Goal: Book appointment/travel/reservation

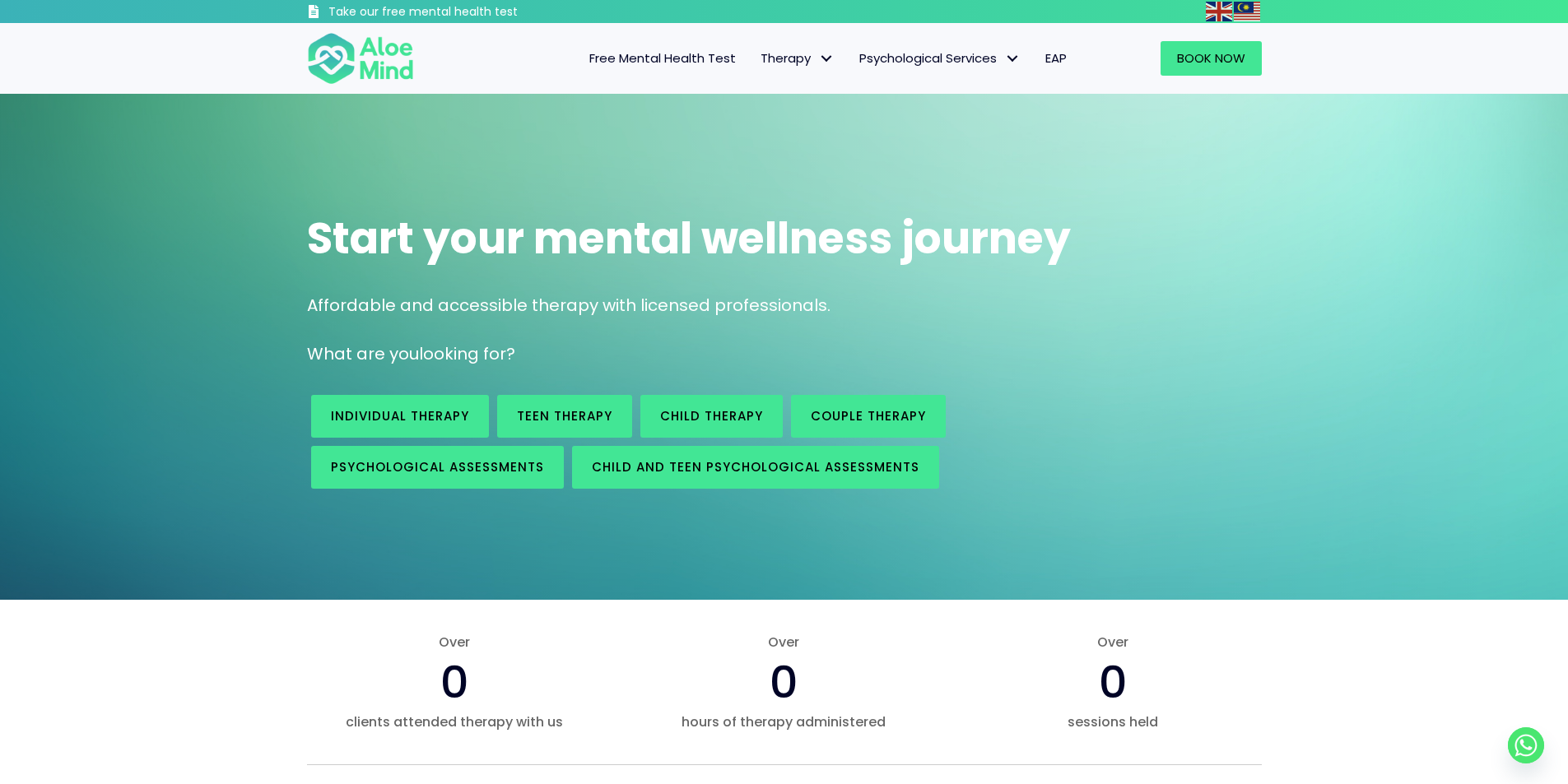
click at [234, 225] on div "Start your mental wellness journey Affordable and accessible therapy with licen…" at bounding box center [784, 347] width 1568 height 506
click at [222, 166] on div "Start your mental wellness journey Affordable and accessible therapy with licen…" at bounding box center [784, 347] width 1568 height 506
drag, startPoint x: 222, startPoint y: 166, endPoint x: 193, endPoint y: 146, distance: 35.2
click at [193, 146] on div "Start your mental wellness journey Affordable and accessible therapy with licen…" at bounding box center [784, 347] width 1568 height 506
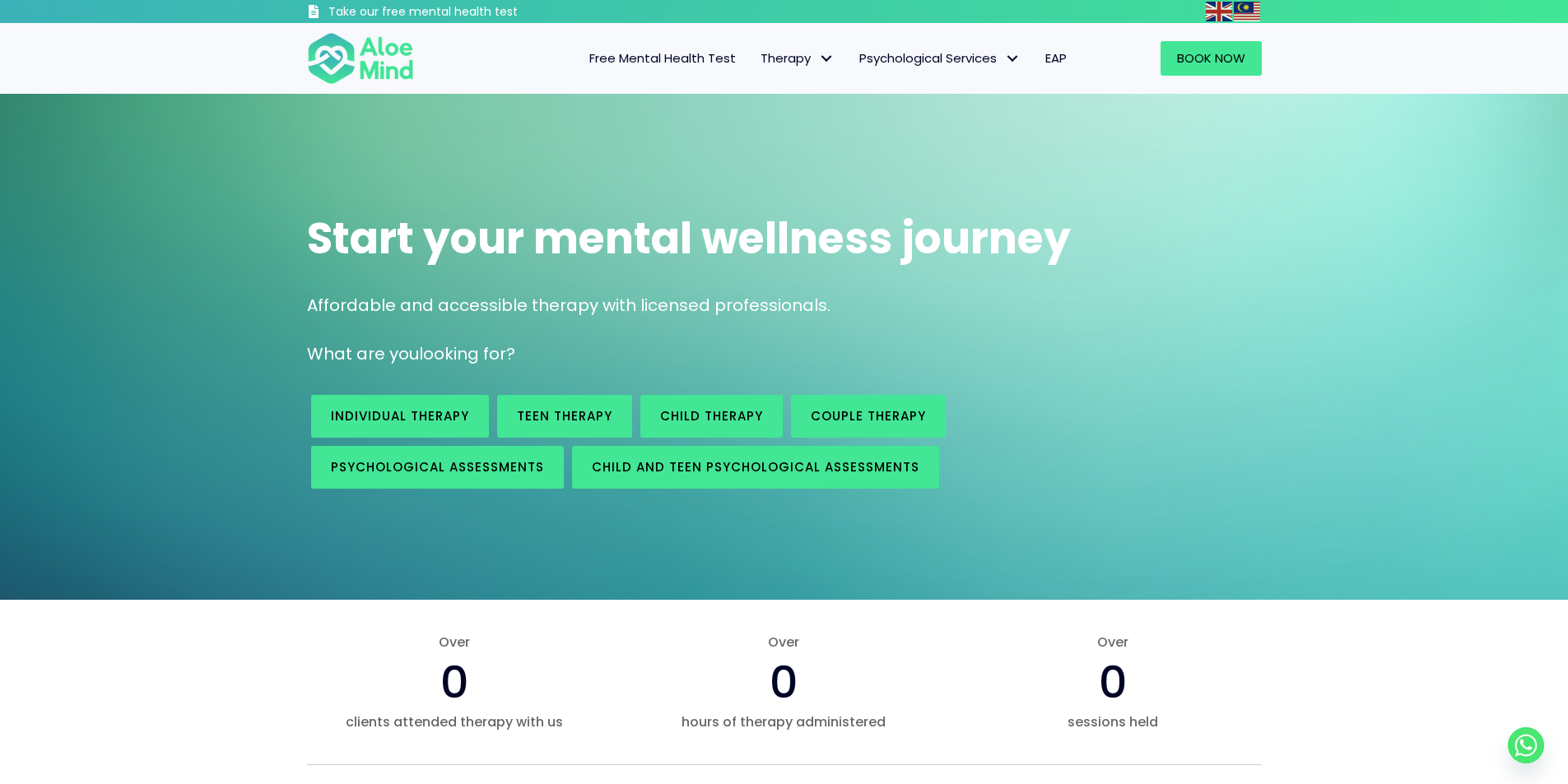
click at [193, 162] on div "Start your mental wellness journey Affordable and accessible therapy with licen…" at bounding box center [784, 347] width 1568 height 506
drag, startPoint x: 193, startPoint y: 162, endPoint x: 176, endPoint y: 131, distance: 35.4
click at [176, 131] on div "Start your mental wellness journey Affordable and accessible therapy with licen…" at bounding box center [784, 347] width 1568 height 506
click at [187, 173] on div "Start your mental wellness journey Affordable and accessible therapy with licen…" at bounding box center [784, 347] width 1568 height 506
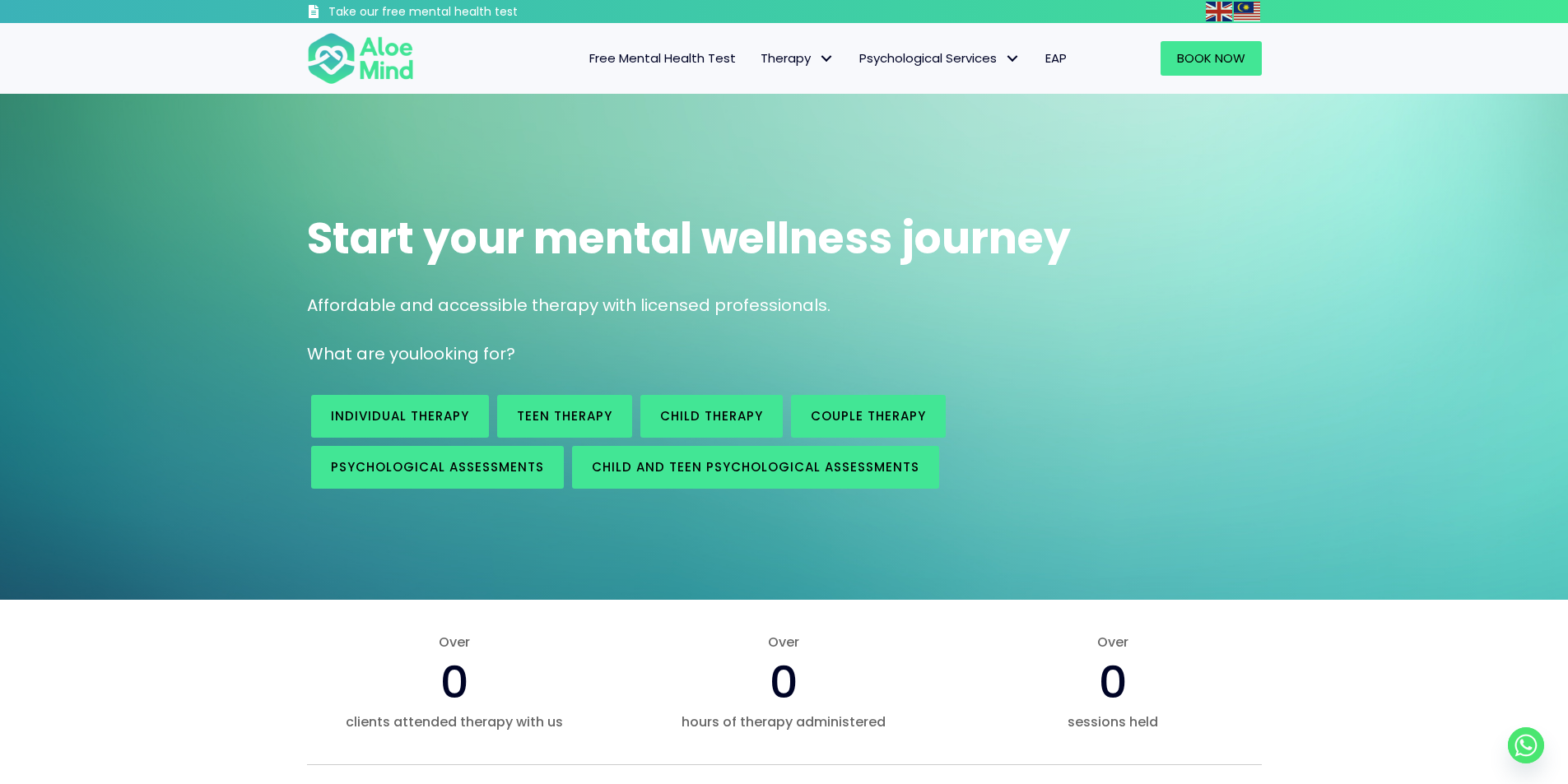
drag, startPoint x: 187, startPoint y: 173, endPoint x: 185, endPoint y: 146, distance: 27.1
click at [185, 146] on div "Start your mental wellness journey Affordable and accessible therapy with licen…" at bounding box center [784, 347] width 1568 height 506
click at [182, 79] on div "Free Mental Health Test Therapy Individual therapy Teen Therapy Child Therapy C…" at bounding box center [784, 57] width 1568 height 71
drag, startPoint x: 182, startPoint y: 79, endPoint x: 172, endPoint y: 68, distance: 14.9
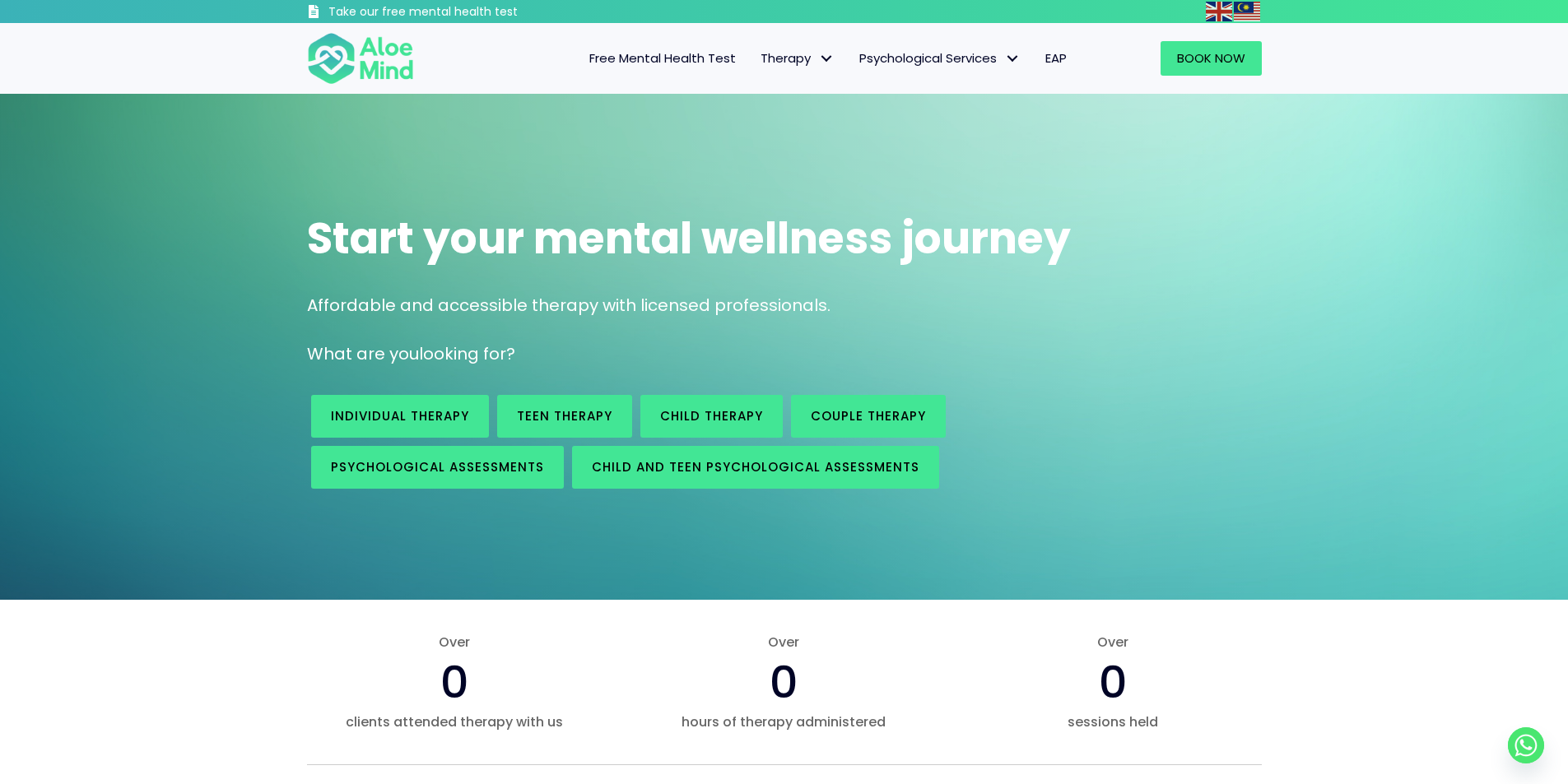
click at [172, 68] on div "Free Mental Health Test Therapy Individual therapy Teen Therapy Child Therapy C…" at bounding box center [784, 57] width 1568 height 71
drag, startPoint x: 172, startPoint y: 68, endPoint x: 155, endPoint y: 54, distance: 22.0
click at [155, 54] on div "Free Mental Health Test Therapy Individual therapy Teen Therapy Child Therapy C…" at bounding box center [784, 57] width 1568 height 71
click at [187, 214] on div "Start your mental wellness journey Affordable and accessible therapy with licen…" at bounding box center [784, 347] width 1568 height 506
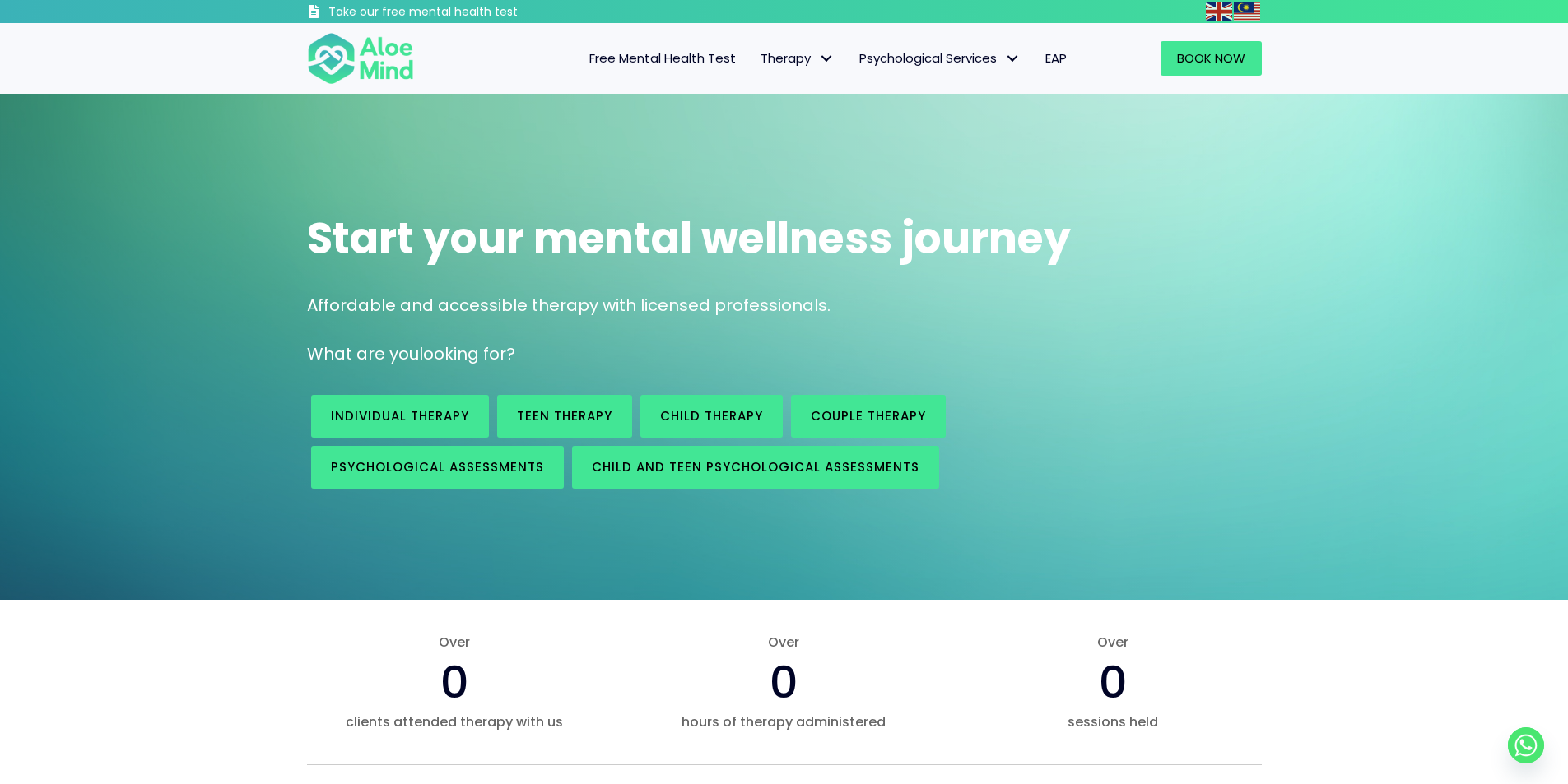
click at [190, 198] on div "Start your mental wellness journey Affordable and accessible therapy with licen…" at bounding box center [784, 347] width 1568 height 506
drag, startPoint x: 190, startPoint y: 198, endPoint x: 182, endPoint y: 166, distance: 33.0
click at [182, 166] on div "Start your mental wellness journey Affordable and accessible therapy with licen…" at bounding box center [784, 347] width 1568 height 506
drag, startPoint x: 182, startPoint y: 166, endPoint x: 136, endPoint y: 139, distance: 53.3
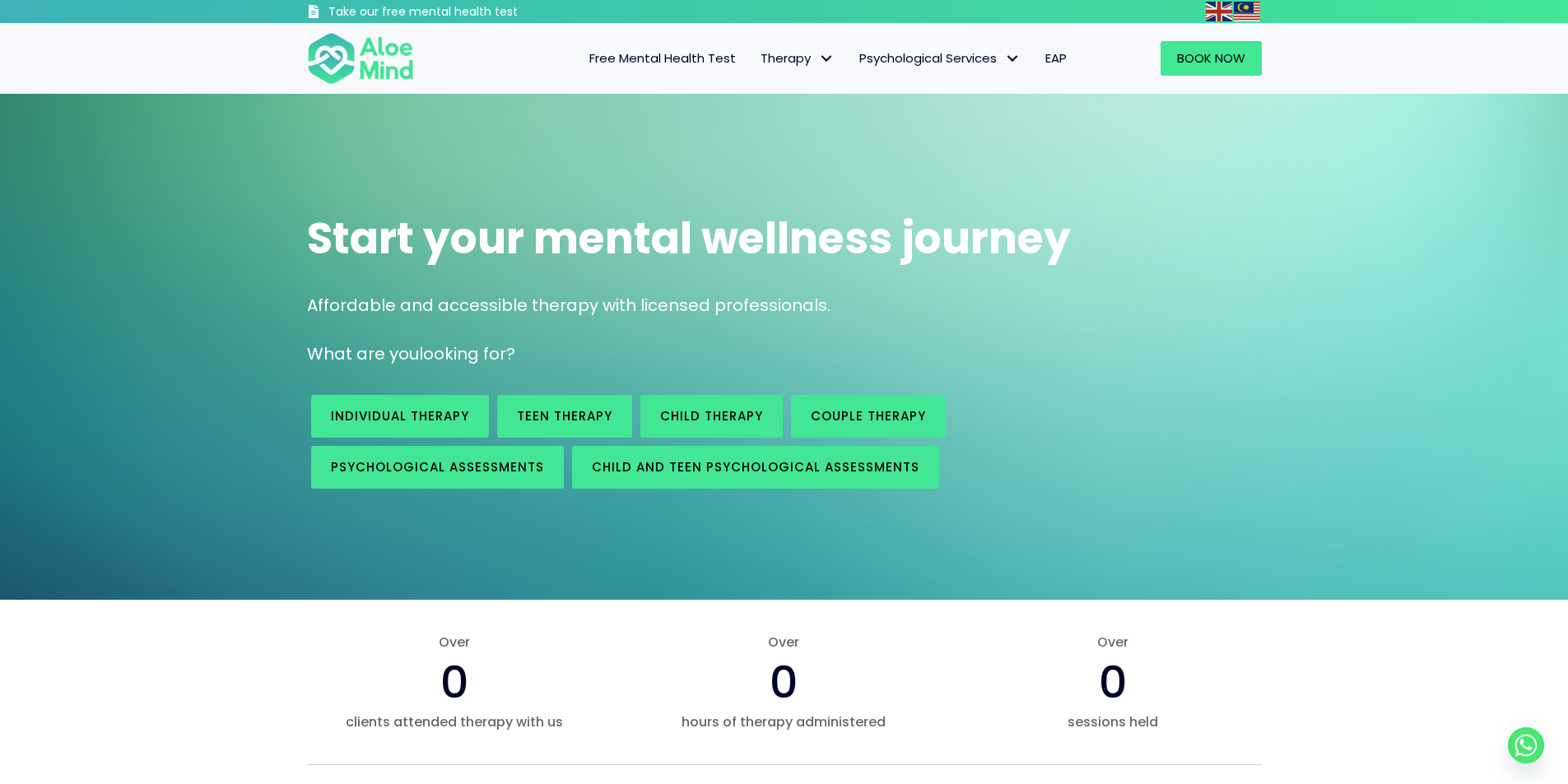
click at [136, 139] on div "Start your mental wellness journey Affordable and accessible therapy with licen…" at bounding box center [784, 347] width 1568 height 506
click at [121, 168] on div "Start your mental wellness journey Affordable and accessible therapy with licen…" at bounding box center [784, 347] width 1568 height 506
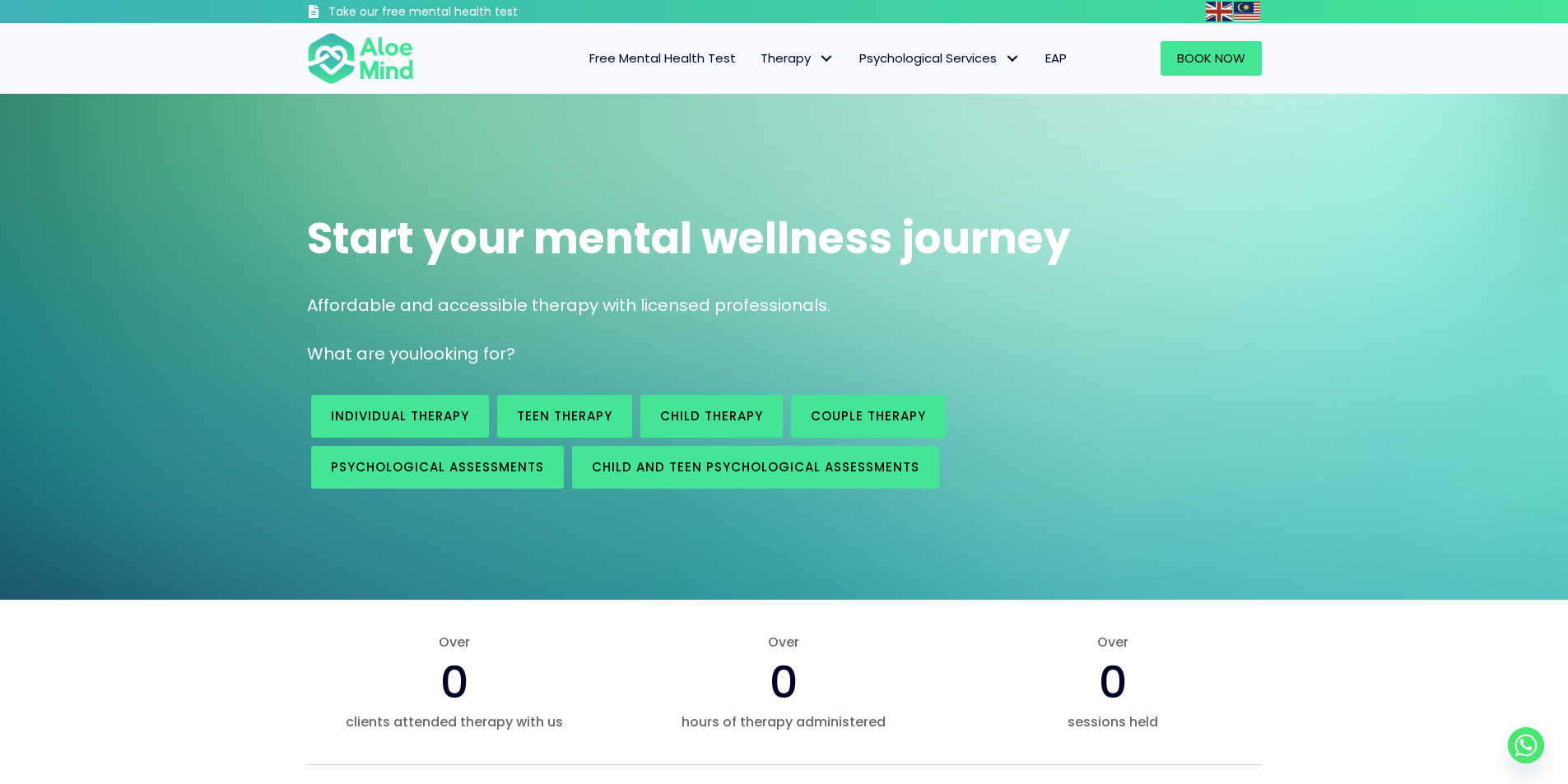
click at [121, 168] on div "Start your mental wellness journey Affordable and accessible therapy with licen…" at bounding box center [784, 347] width 1568 height 506
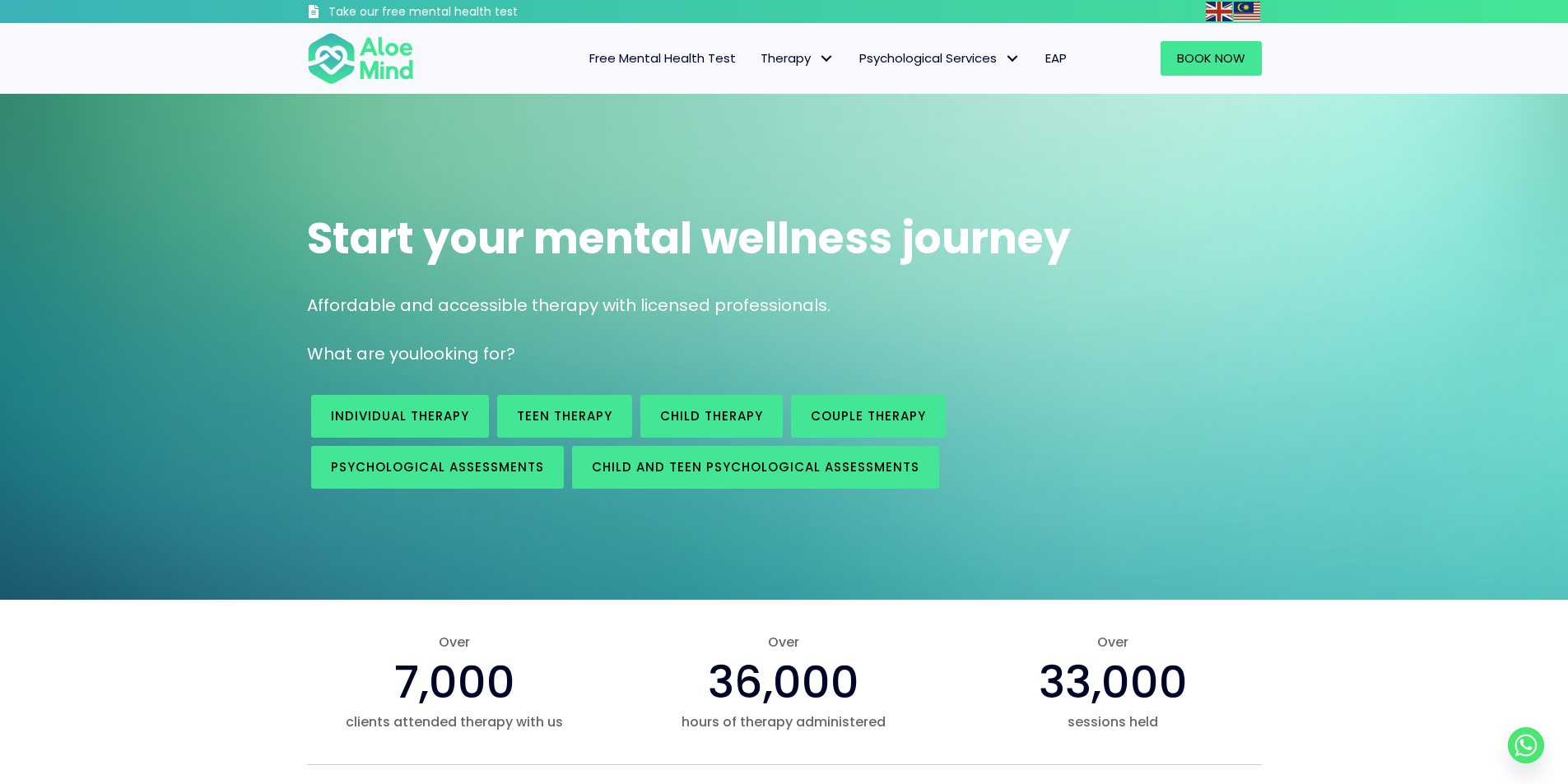
drag, startPoint x: 202, startPoint y: 669, endPoint x: 308, endPoint y: 139, distance: 540.5
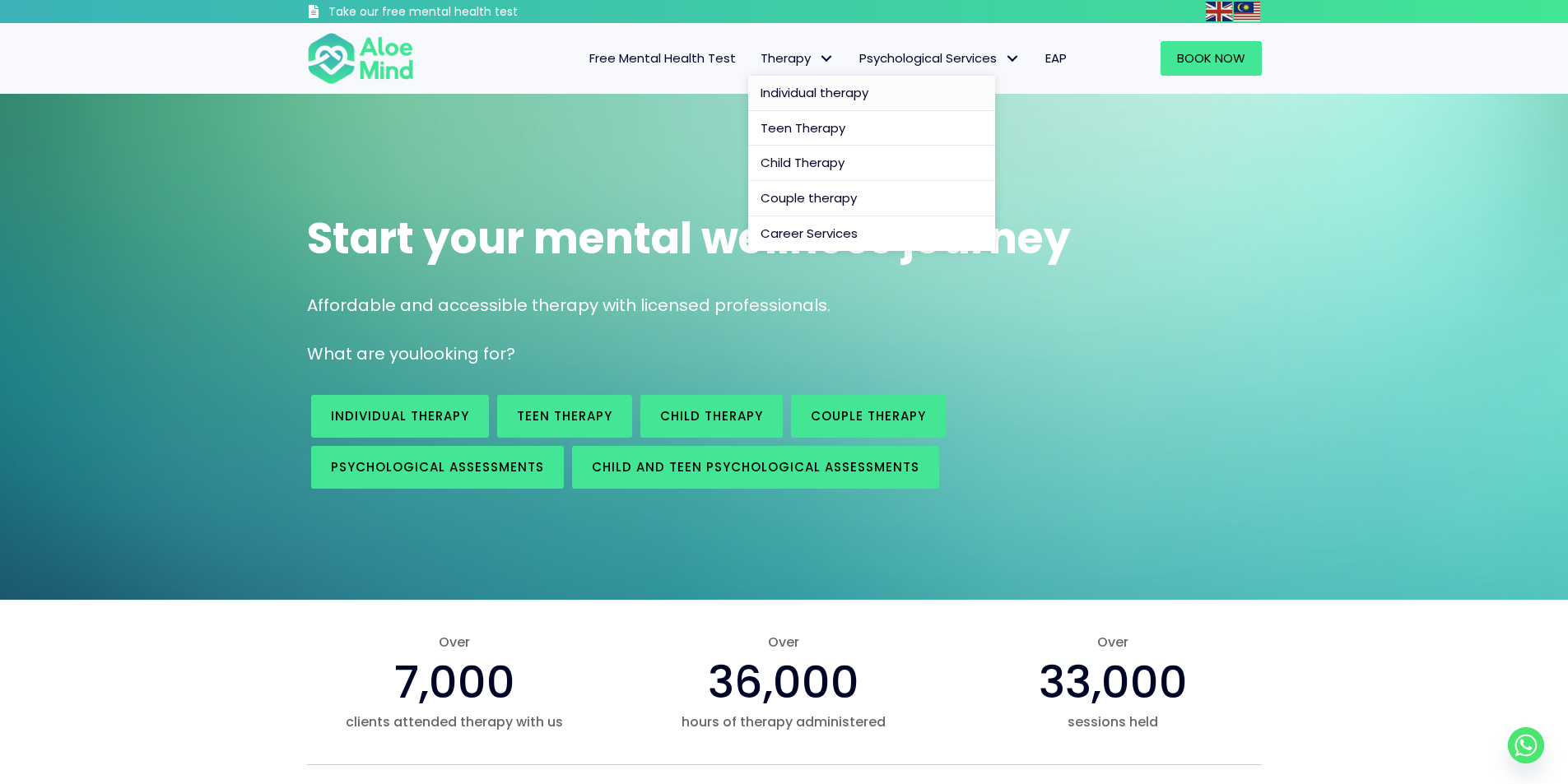
click at [818, 88] on span "Individual therapy" at bounding box center [814, 92] width 107 height 17
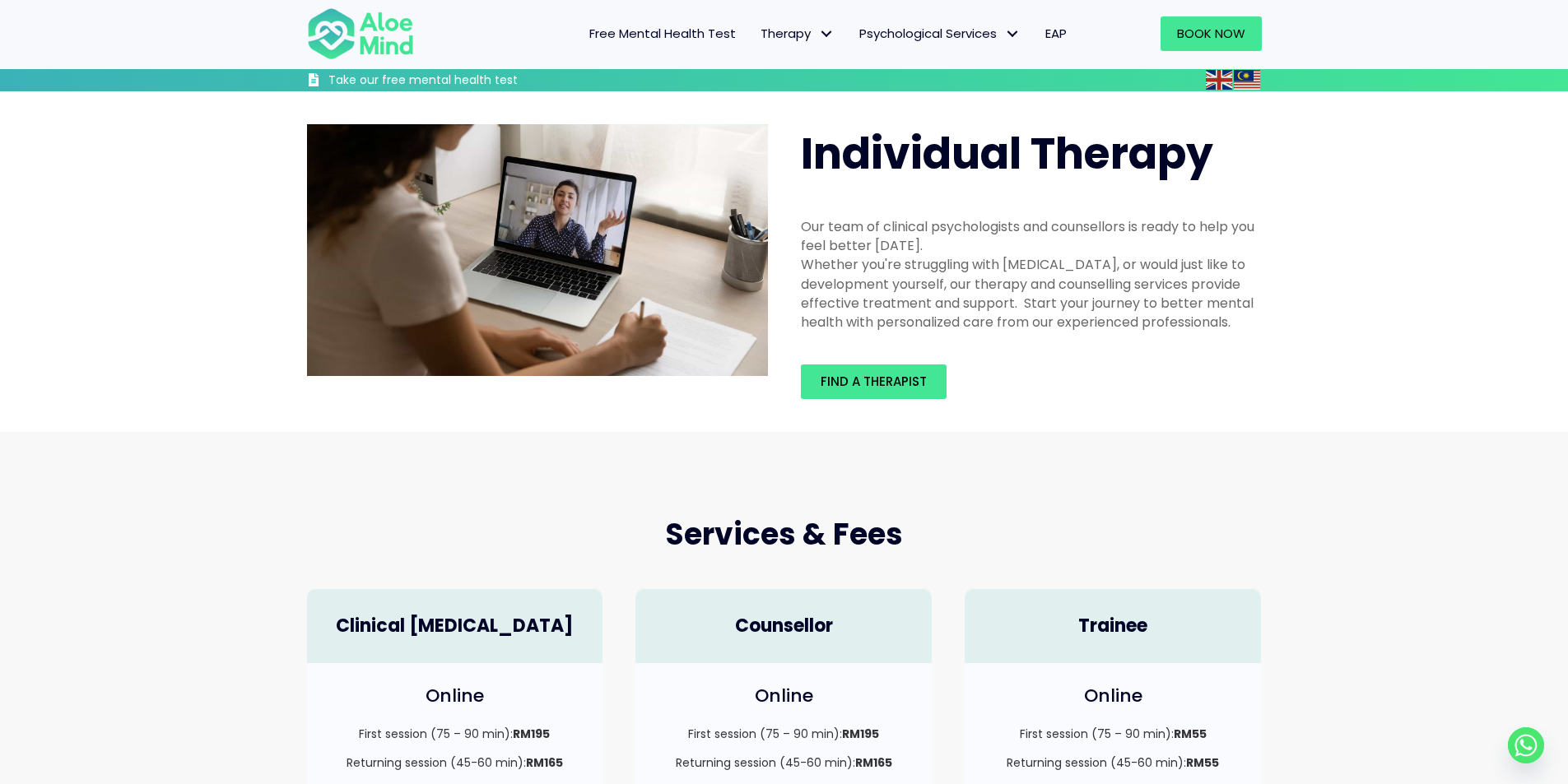
drag, startPoint x: 528, startPoint y: 690, endPoint x: 654, endPoint y: 226, distance: 480.8
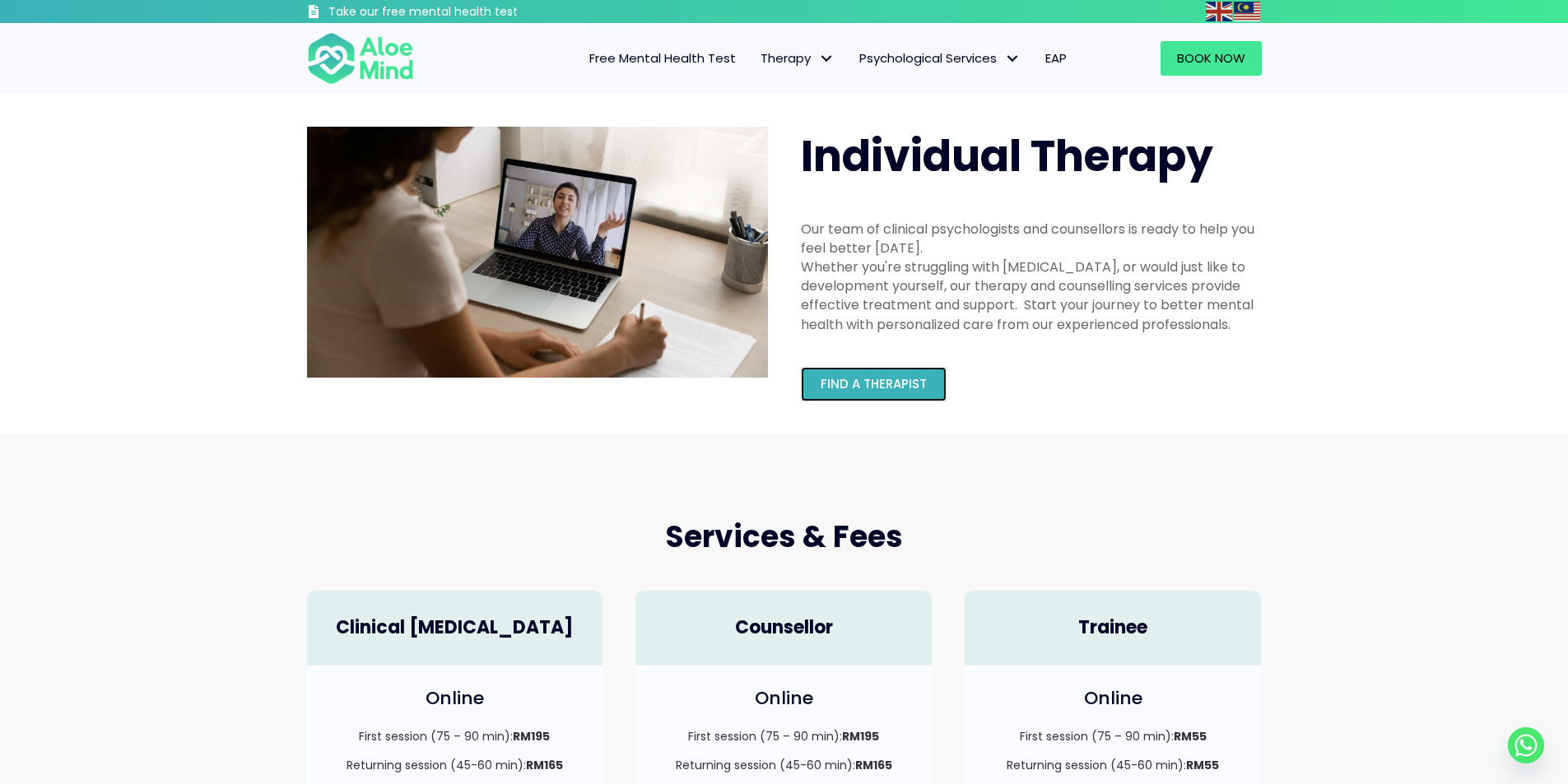
click at [856, 379] on span "Find a therapist" at bounding box center [874, 384] width 106 height 17
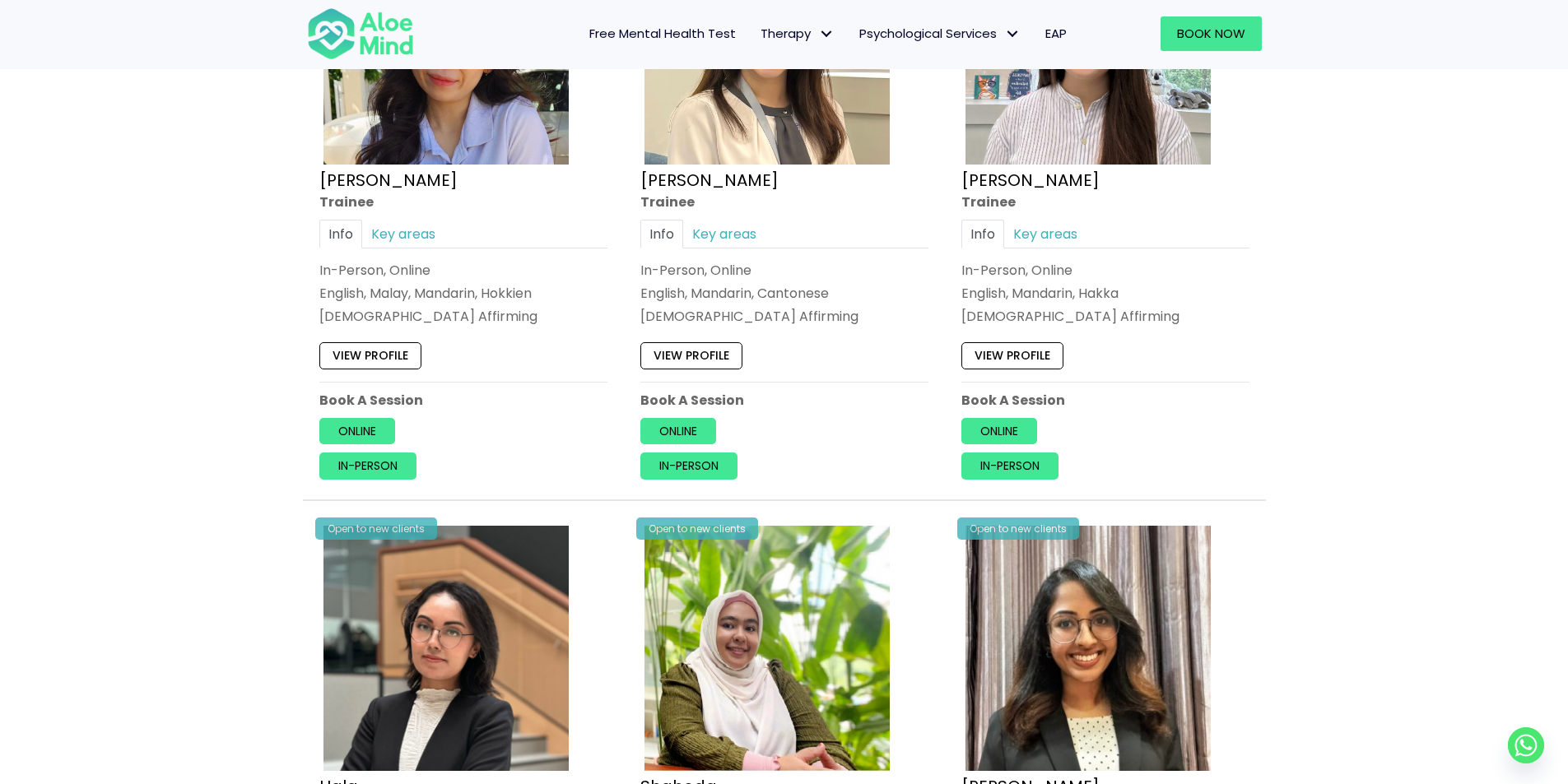
scroll to position [988, 0]
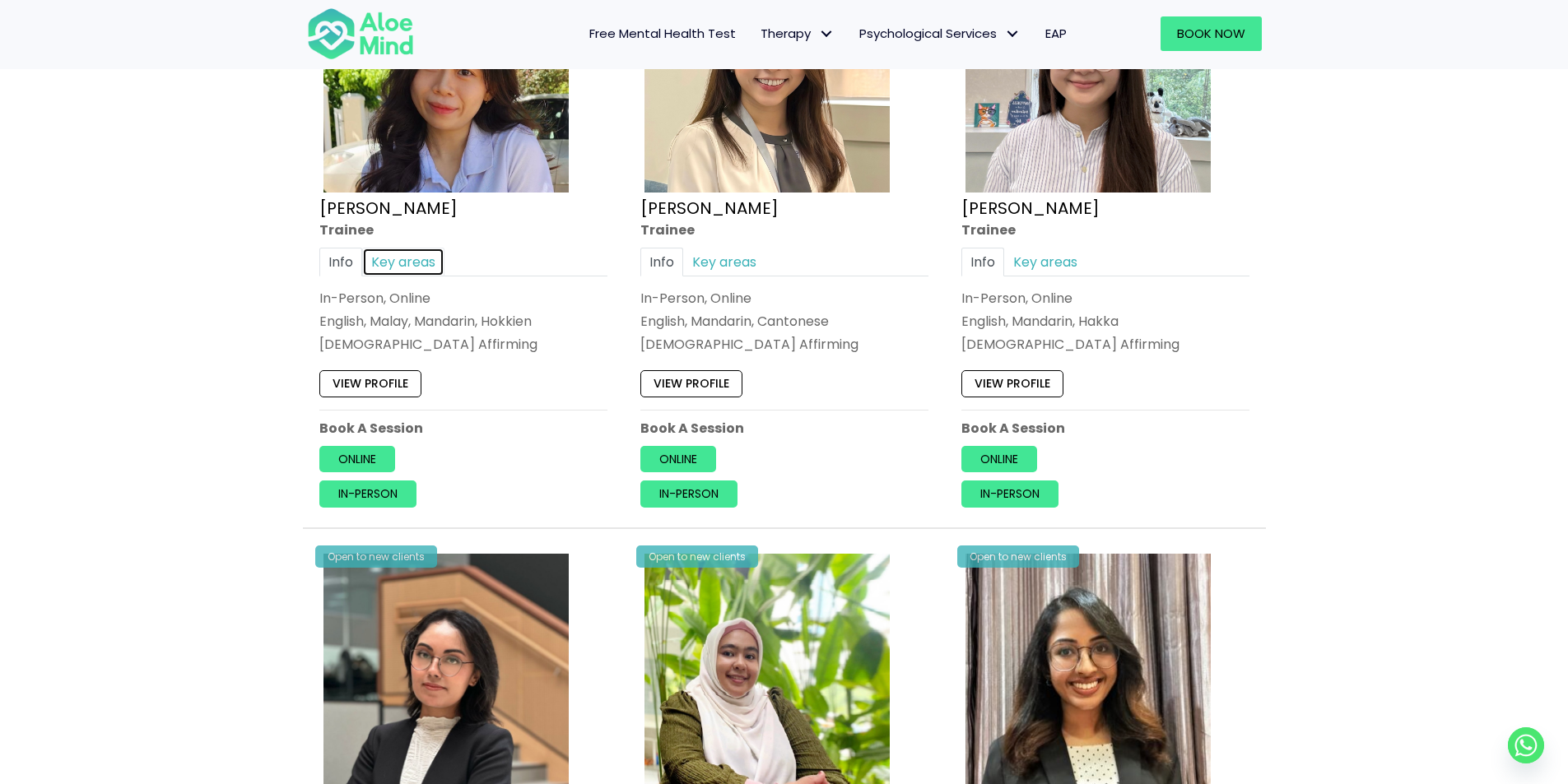
click at [386, 257] on link "Key areas" at bounding box center [402, 262] width 82 height 29
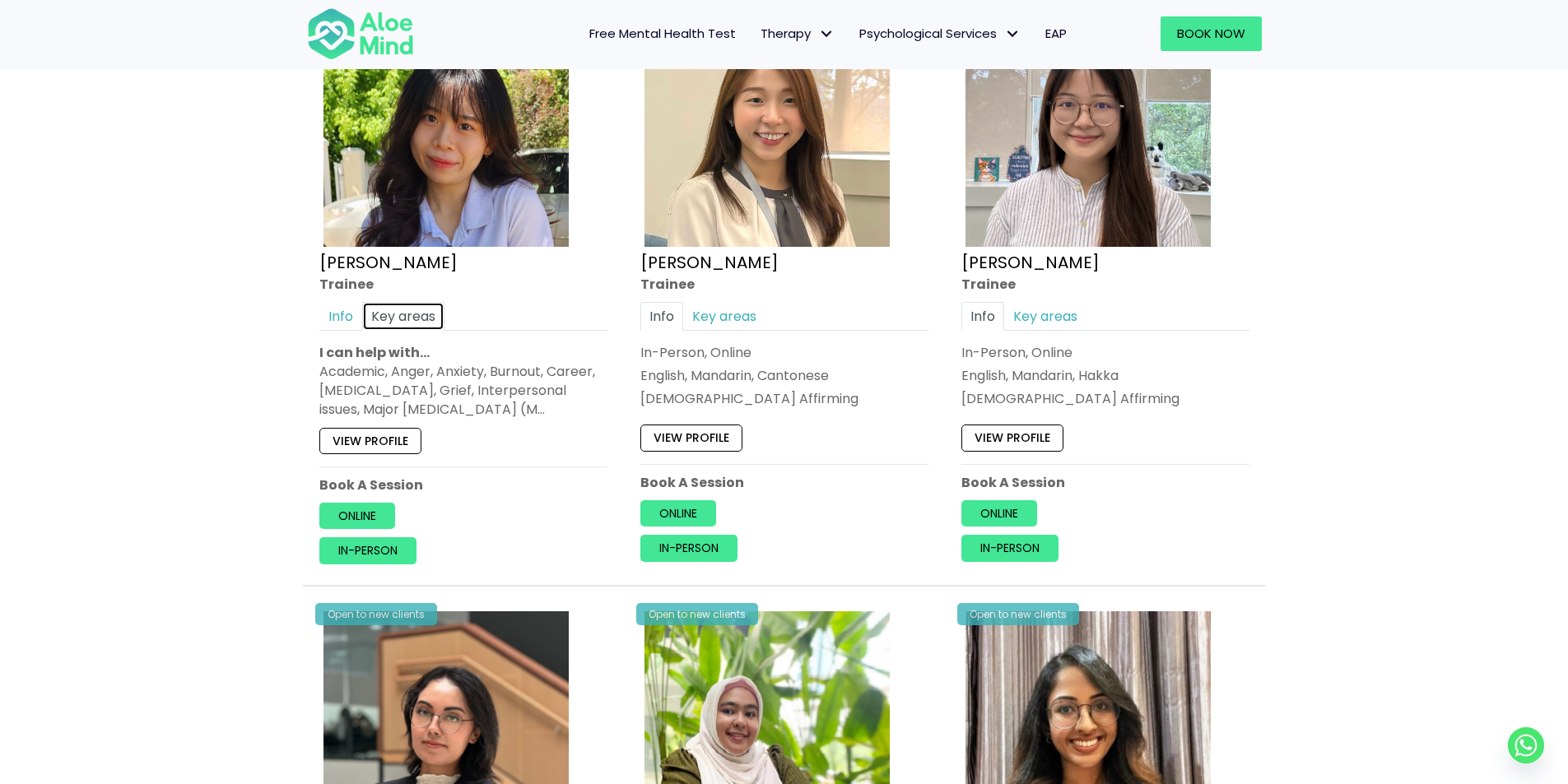
scroll to position [906, 0]
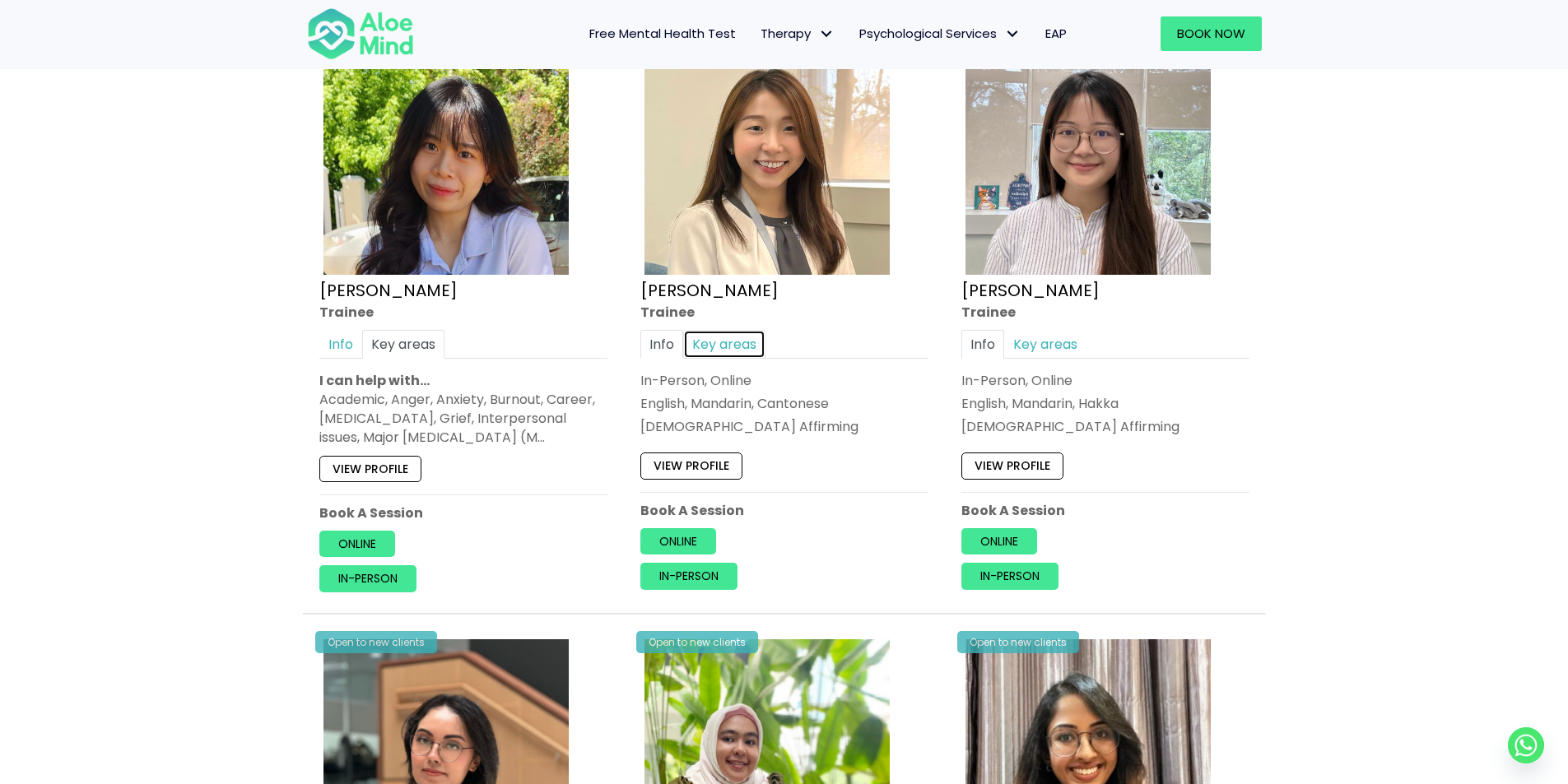
click at [738, 341] on link "Key areas" at bounding box center [724, 344] width 82 height 29
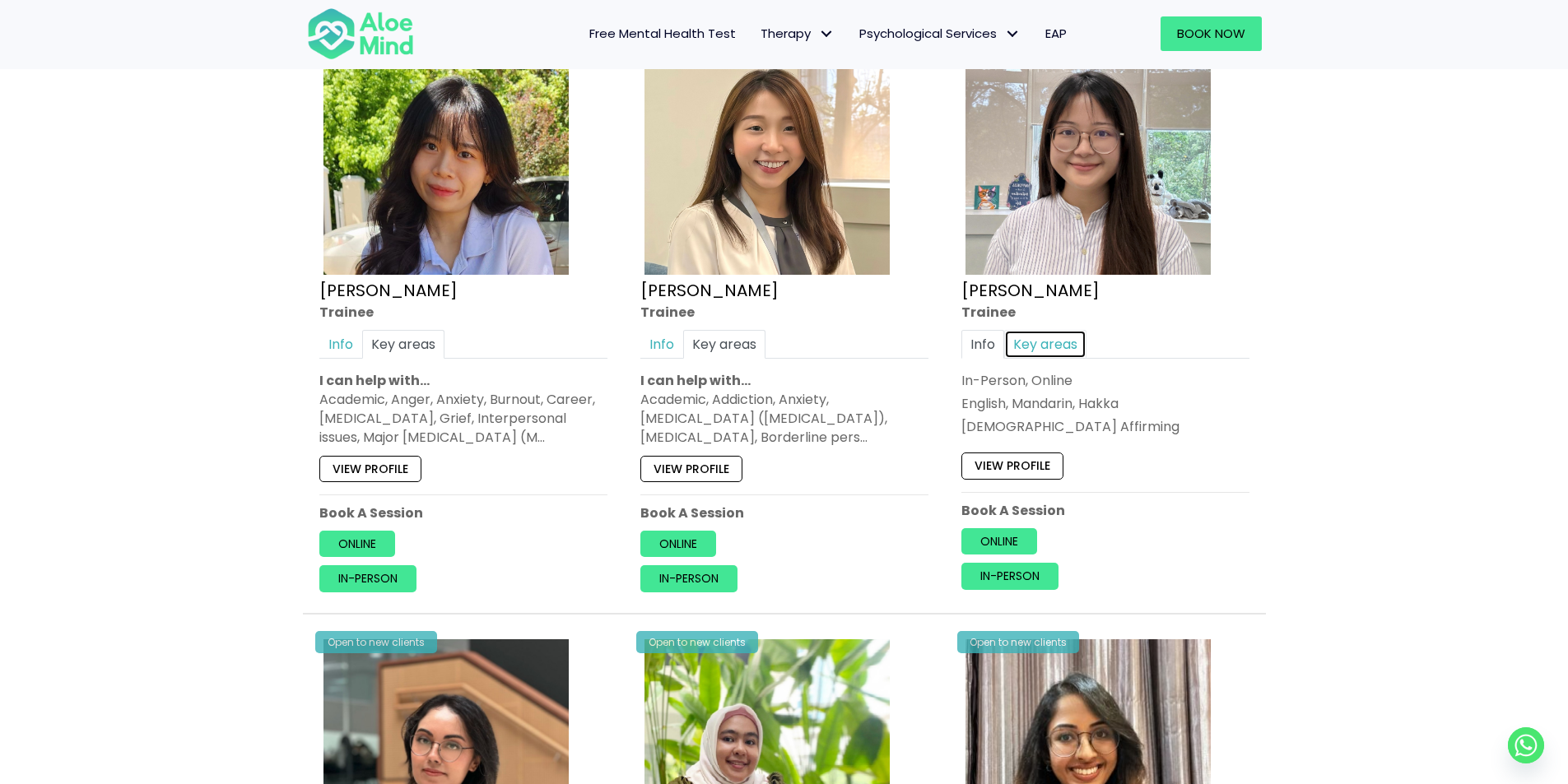
click at [1057, 338] on link "Key areas" at bounding box center [1045, 344] width 82 height 29
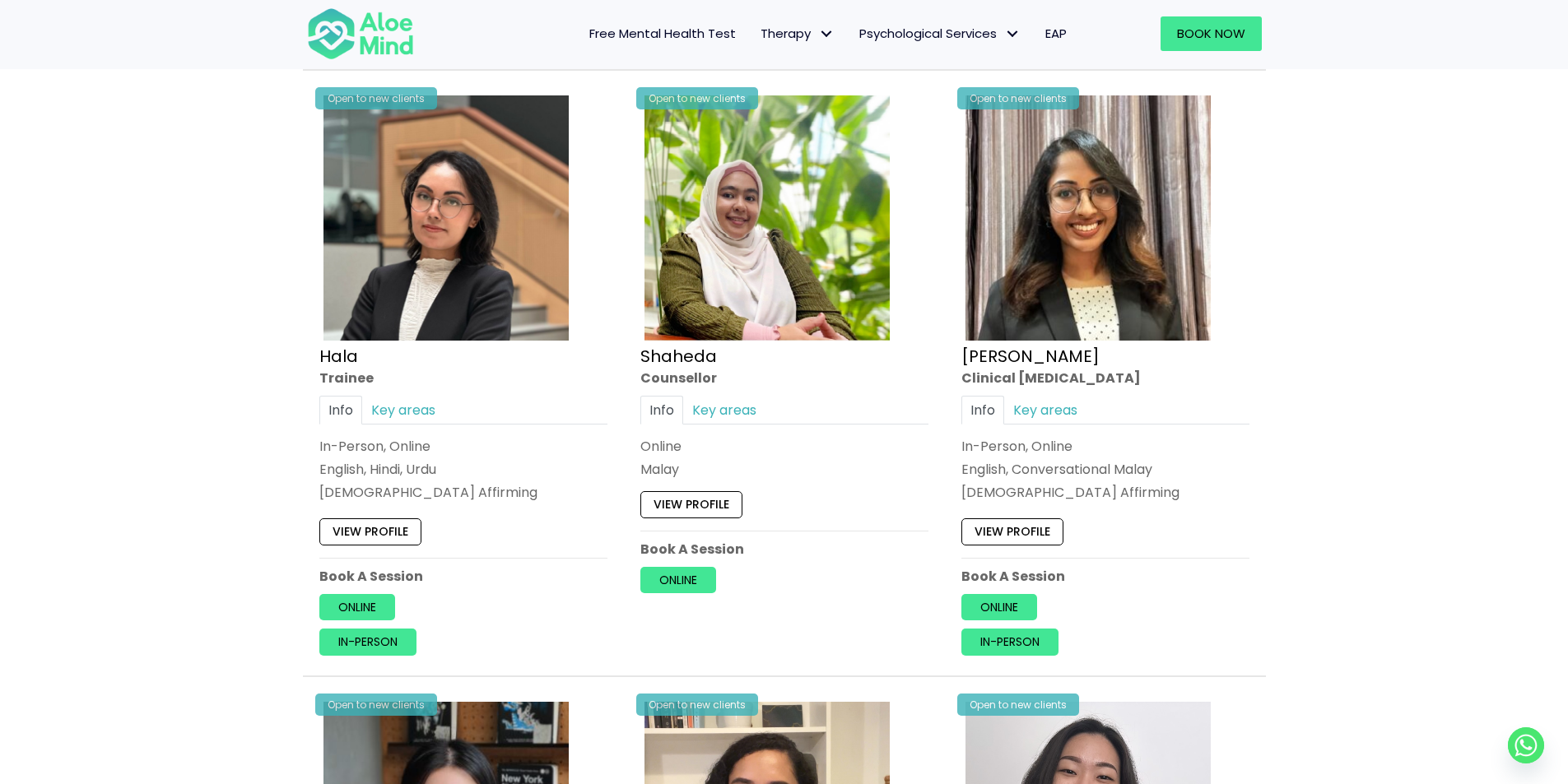
scroll to position [1481, 0]
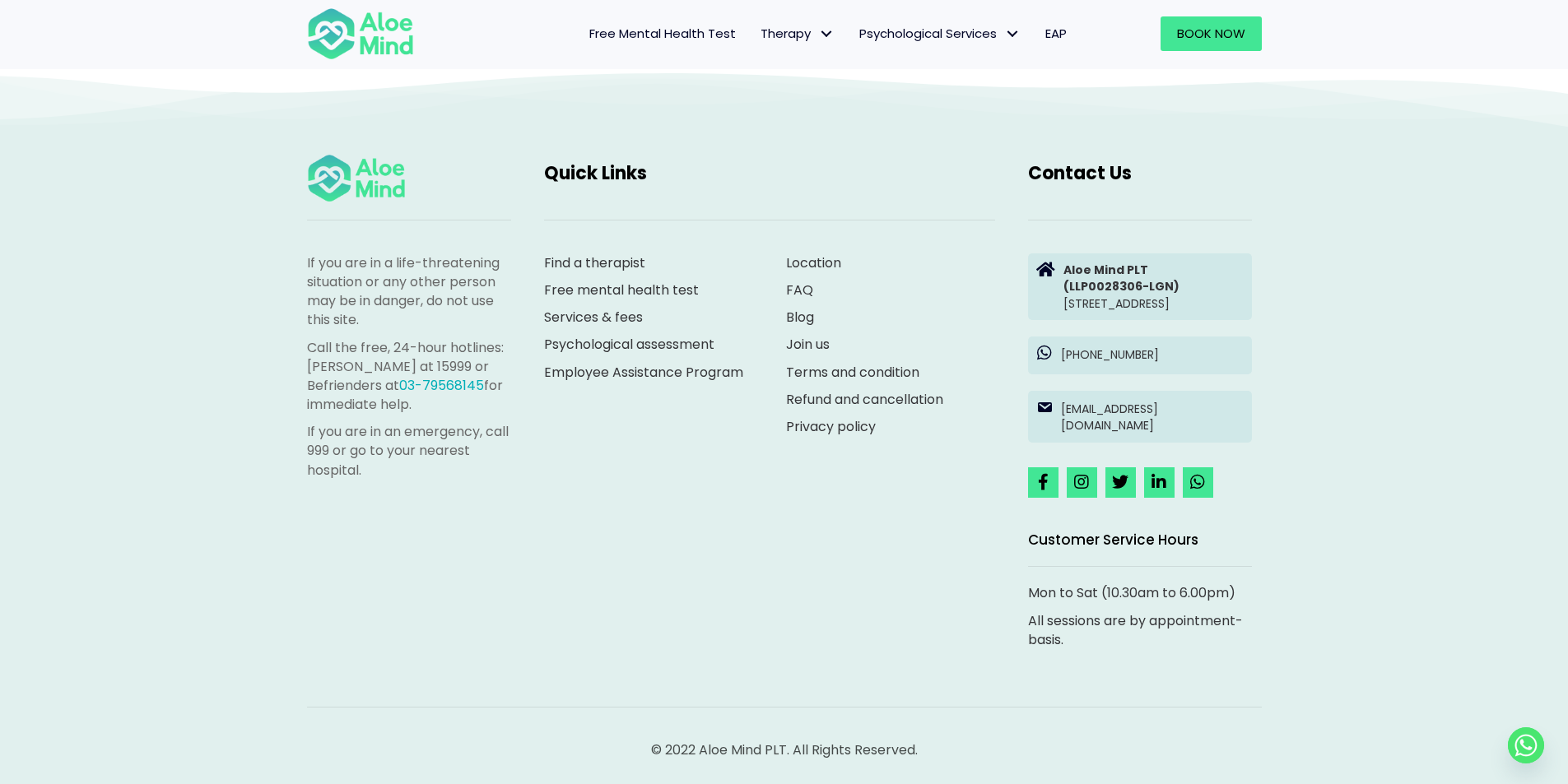
drag, startPoint x: 0, startPoint y: 166, endPoint x: 0, endPoint y: 699, distance: 533.0
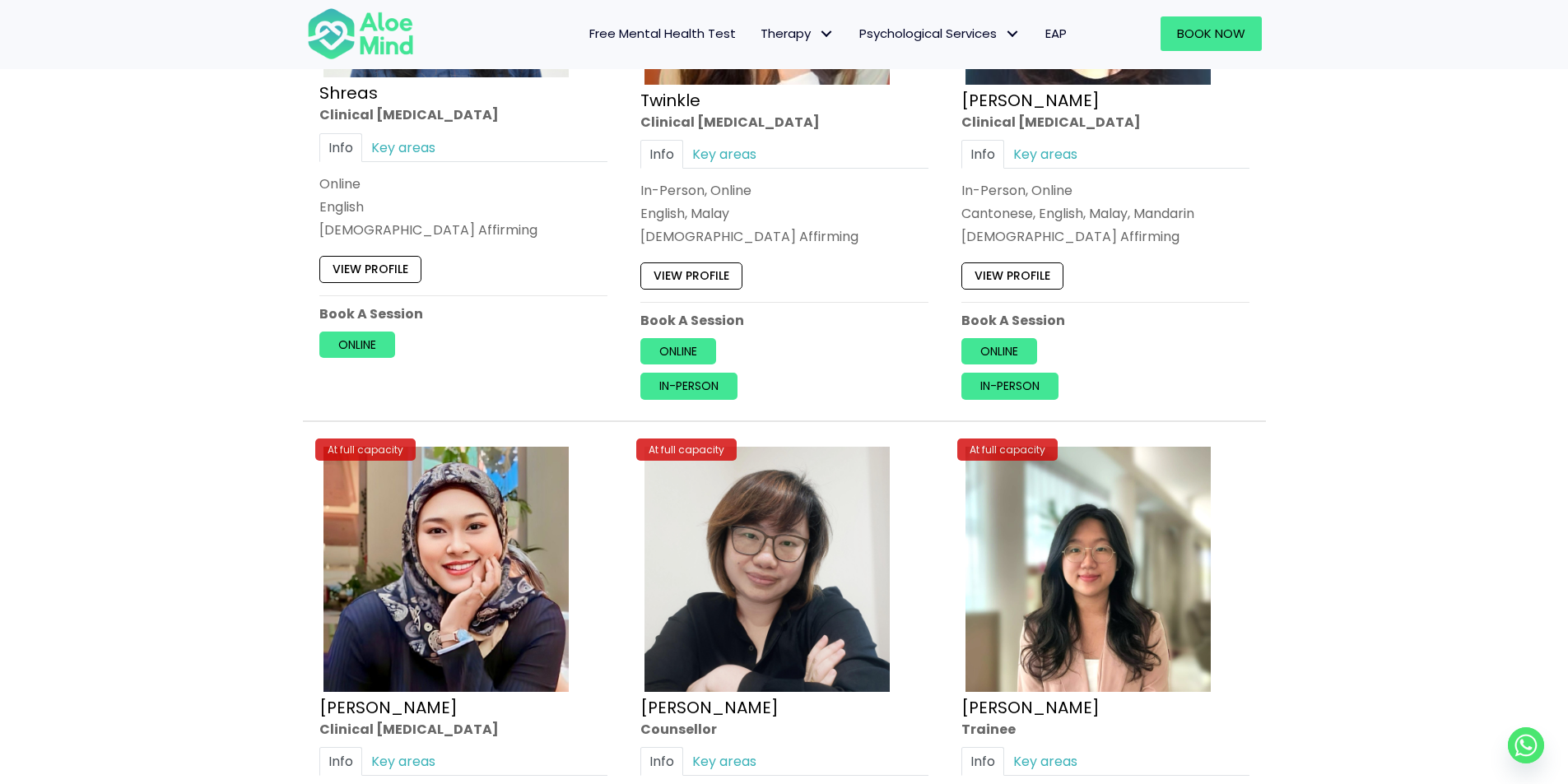
scroll to position [6923, 0]
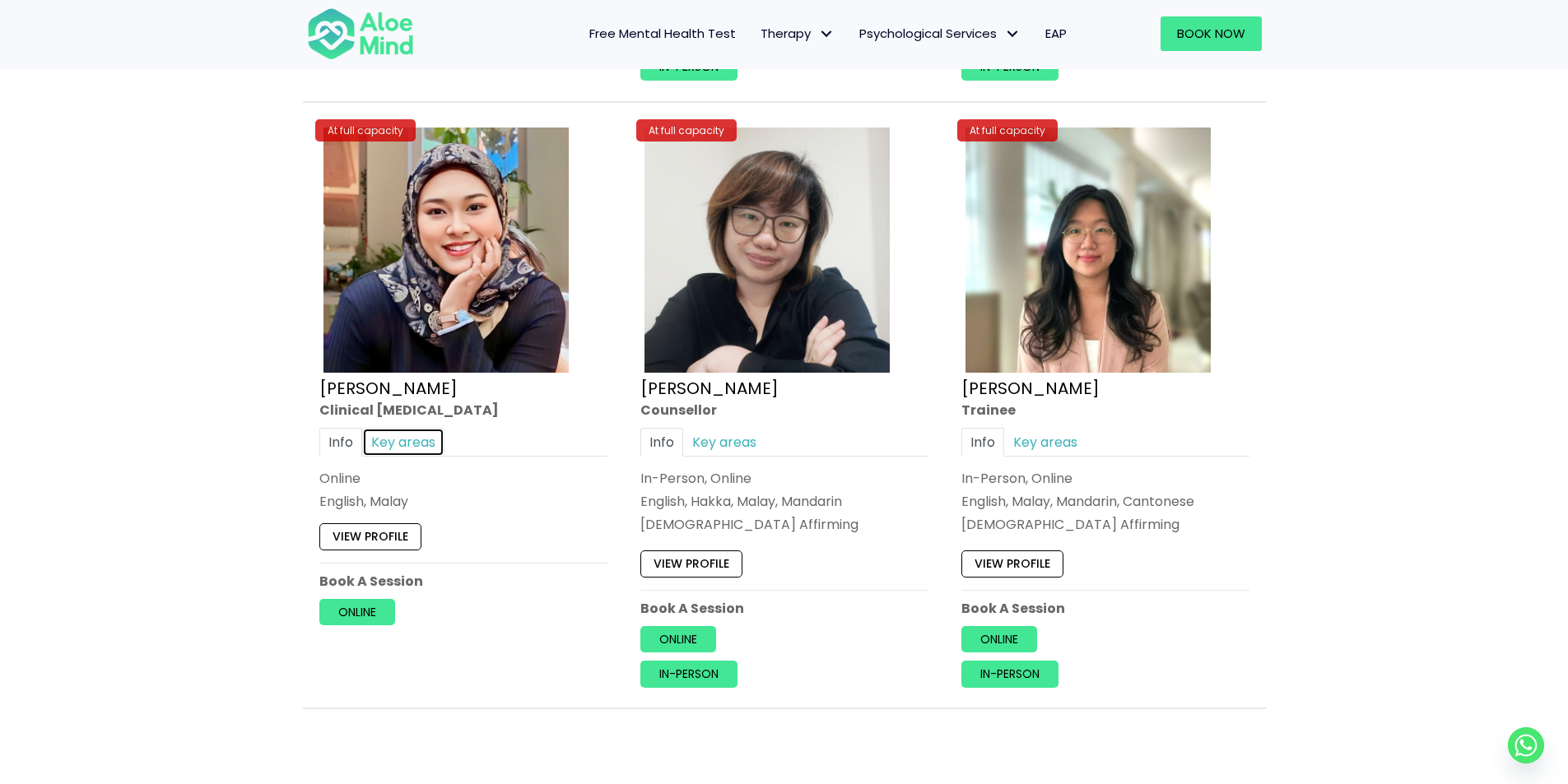
click at [400, 451] on link "Key areas" at bounding box center [402, 441] width 82 height 29
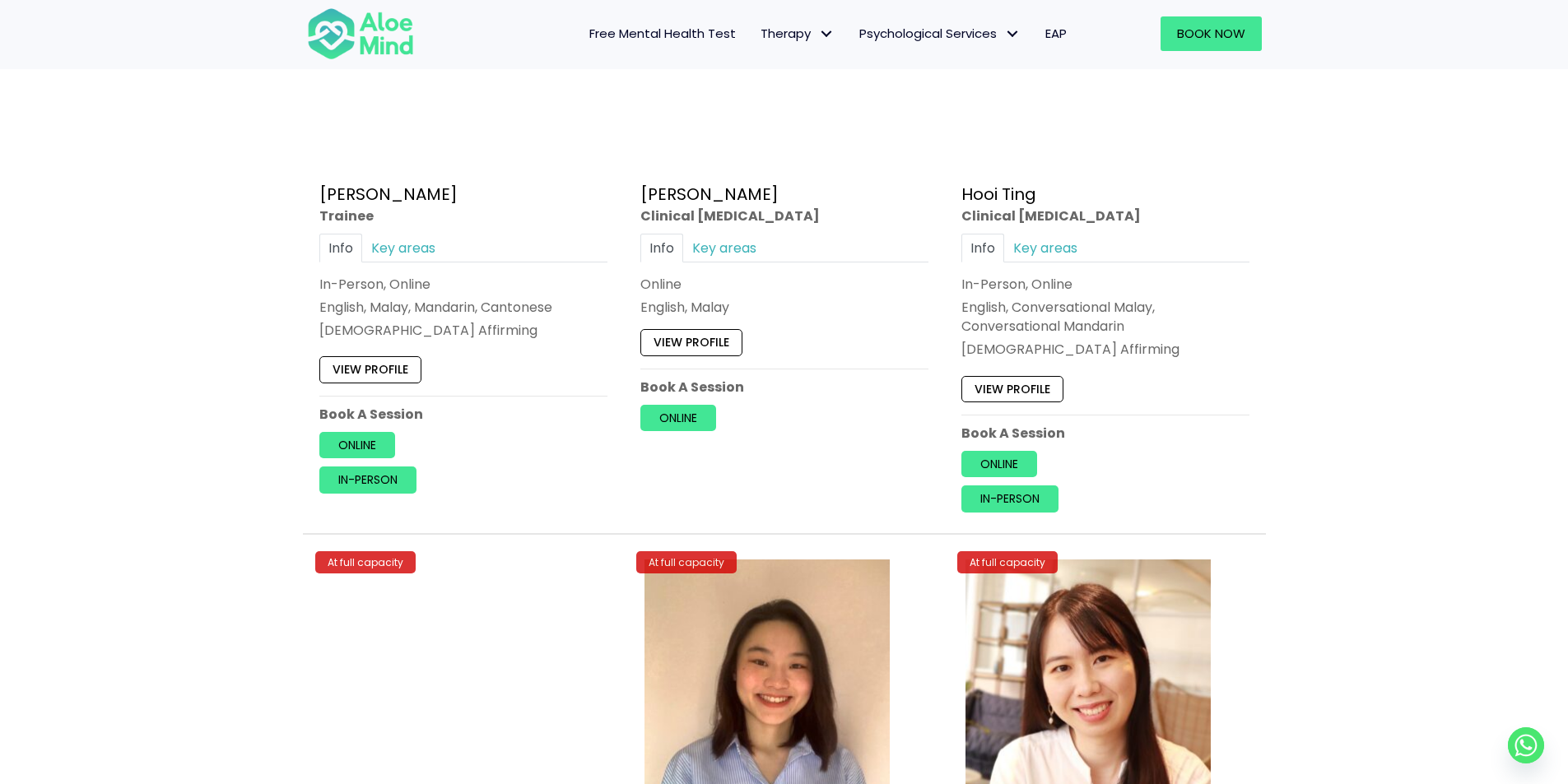
scroll to position [5113, 0]
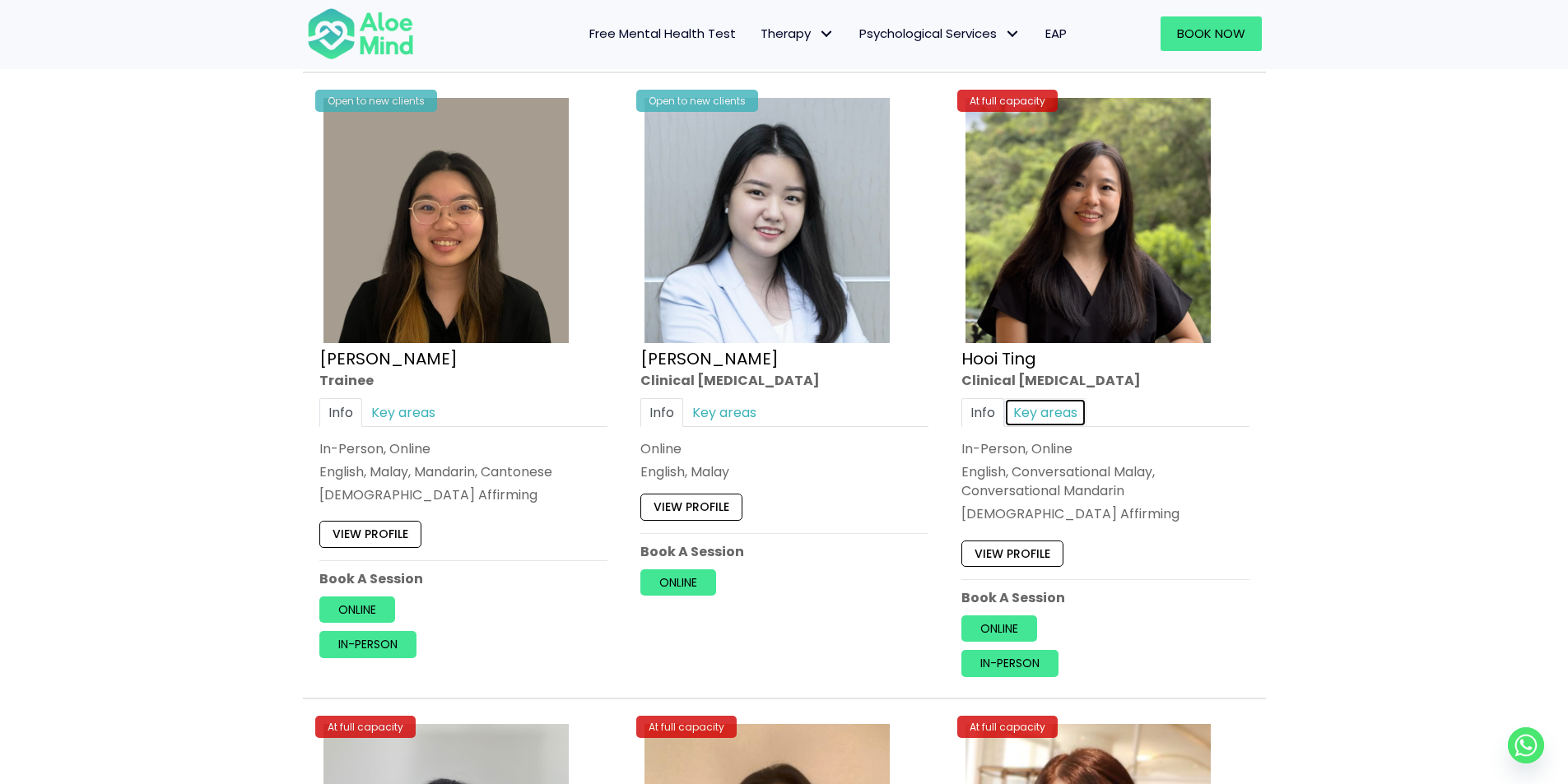
click at [1054, 422] on link "Key areas" at bounding box center [1045, 413] width 82 height 29
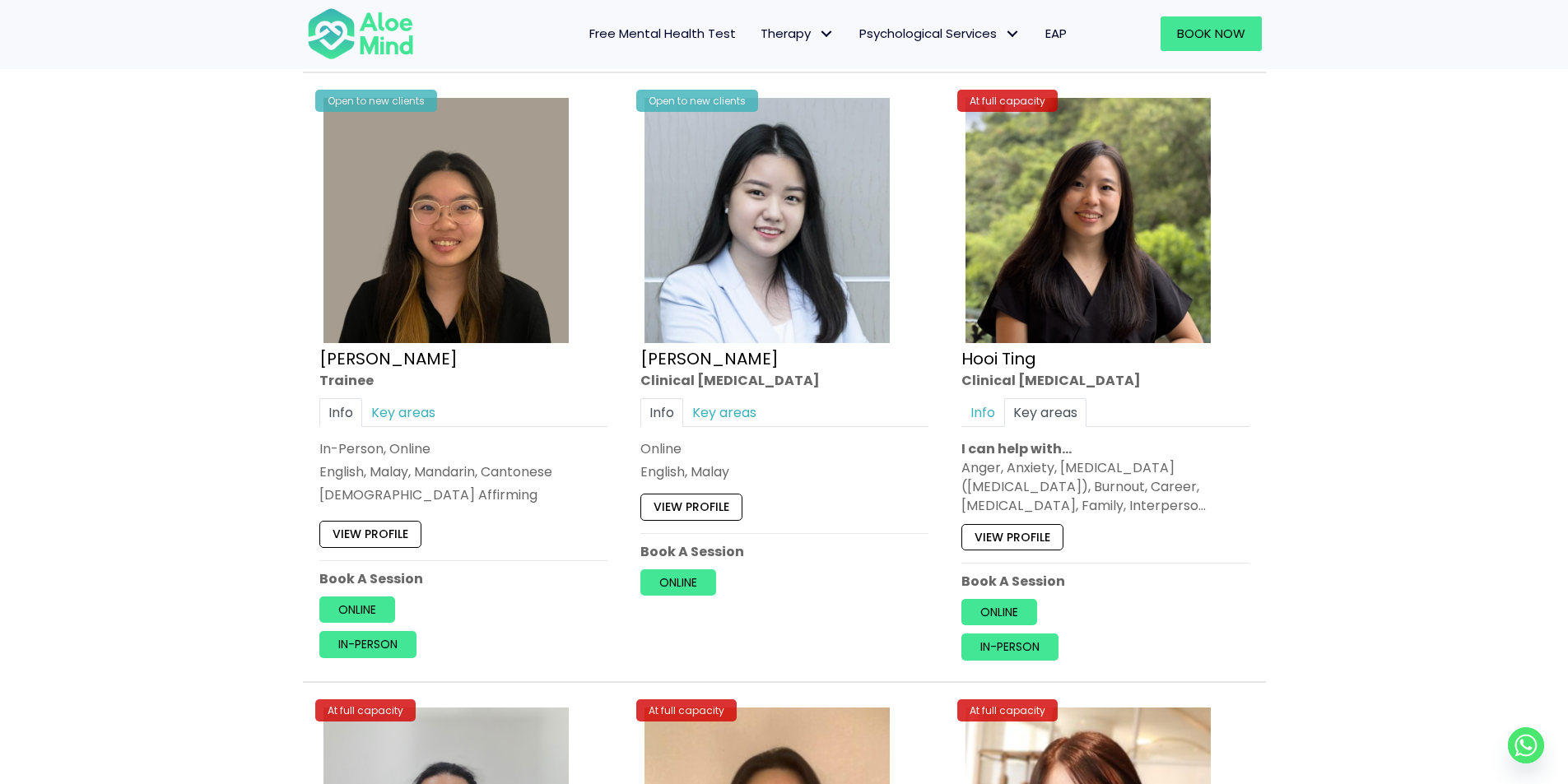
click at [746, 401] on link "Key areas" at bounding box center [724, 413] width 82 height 29
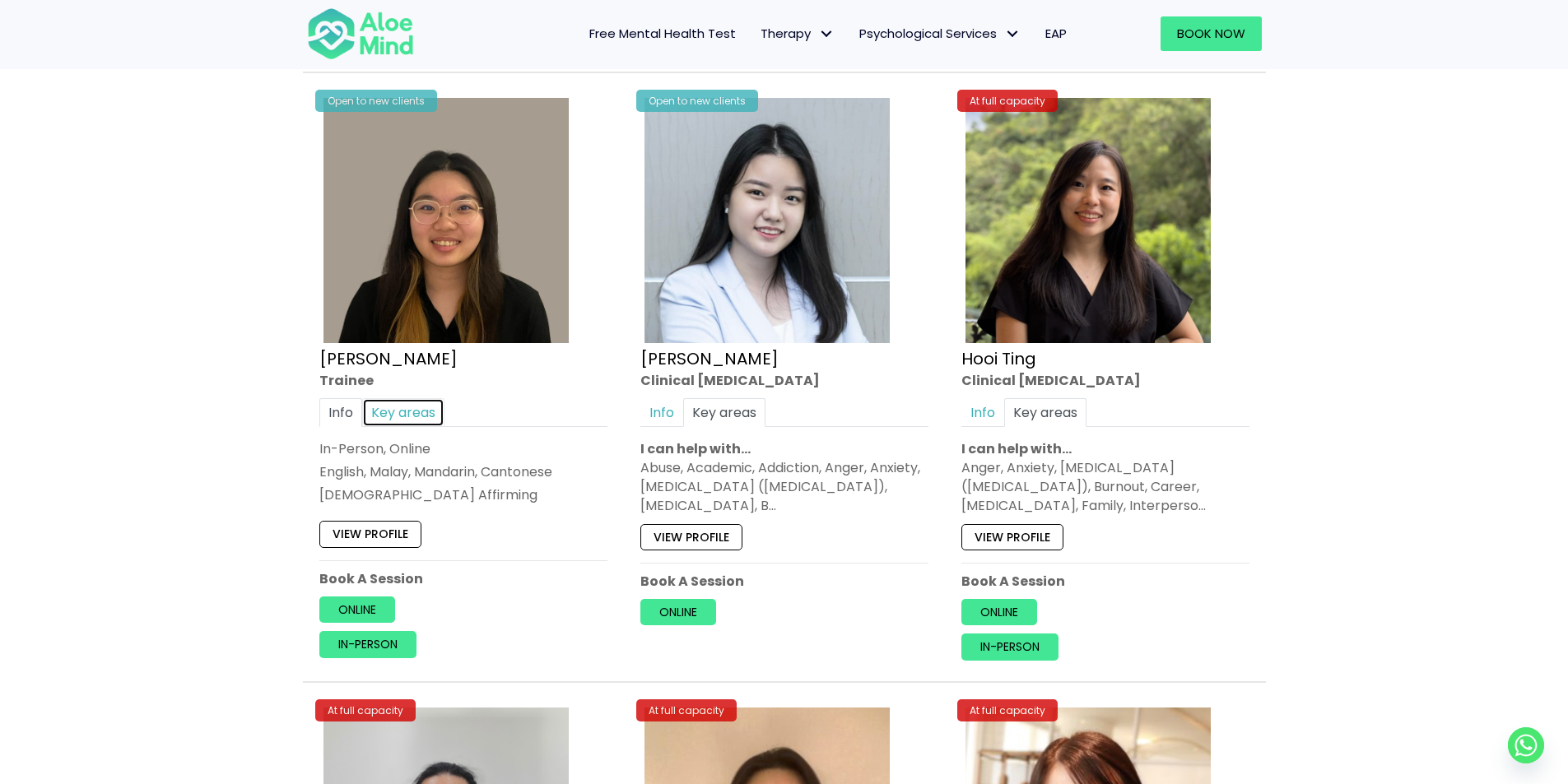
click at [440, 411] on link "Key areas" at bounding box center [402, 413] width 82 height 29
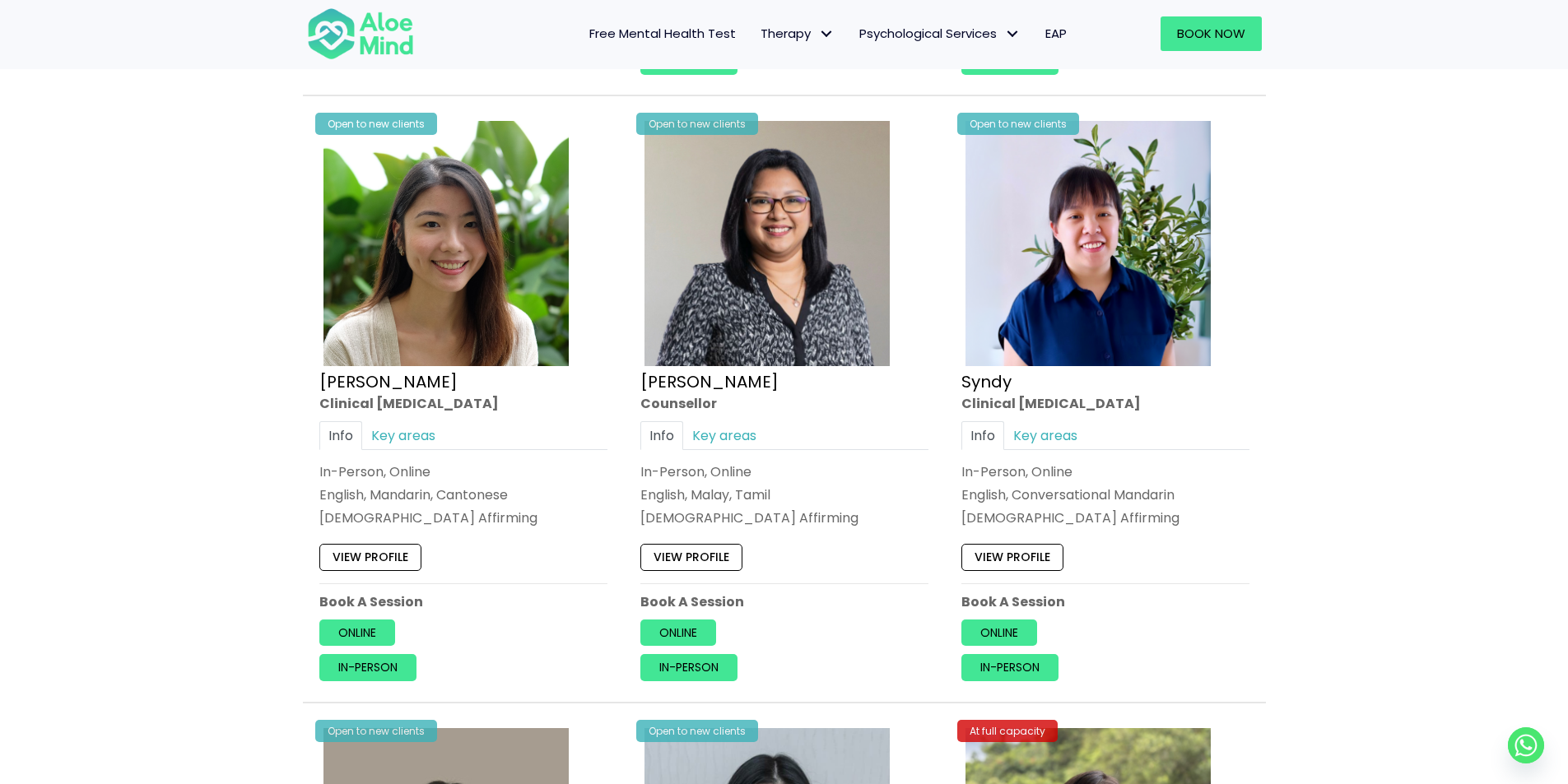
scroll to position [4454, 0]
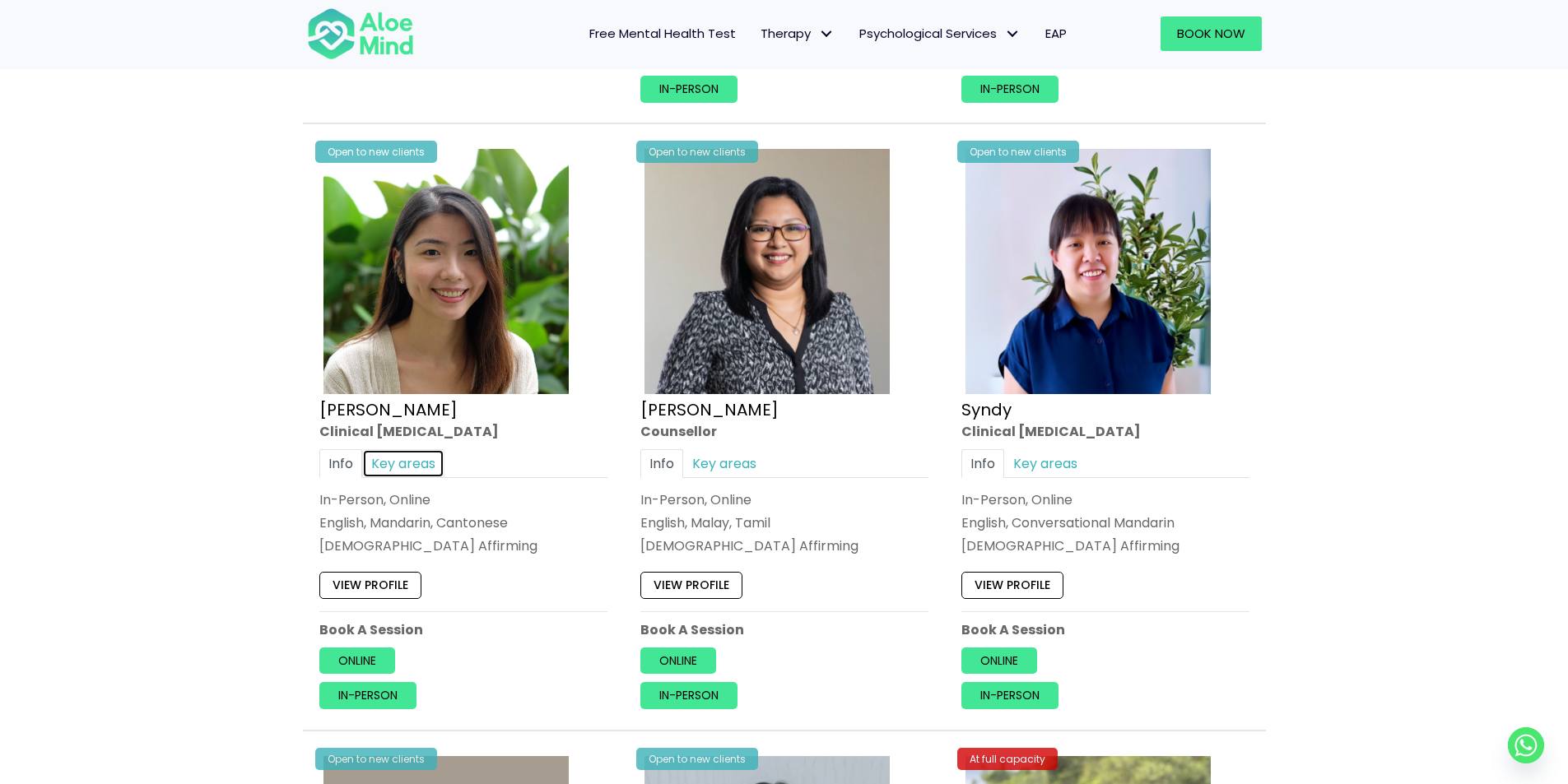
click at [394, 450] on link "Key areas" at bounding box center [402, 464] width 82 height 29
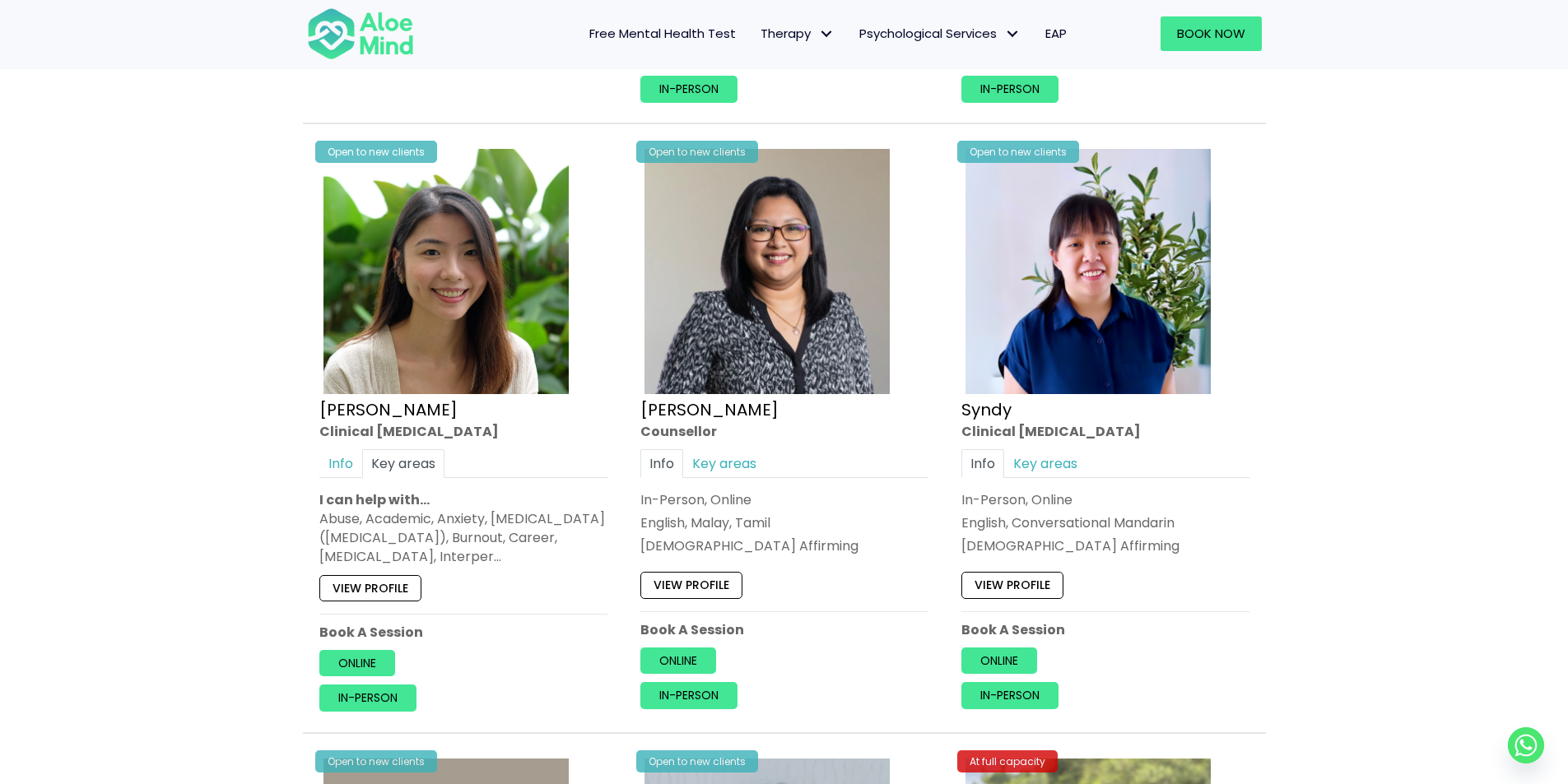
click at [749, 482] on div "Info Key areas In-Person, Online English, Malay, Tamil LGBTQ Affirming I can he…" at bounding box center [785, 503] width 288 height 107
click at [745, 477] on link "Key areas" at bounding box center [724, 464] width 82 height 29
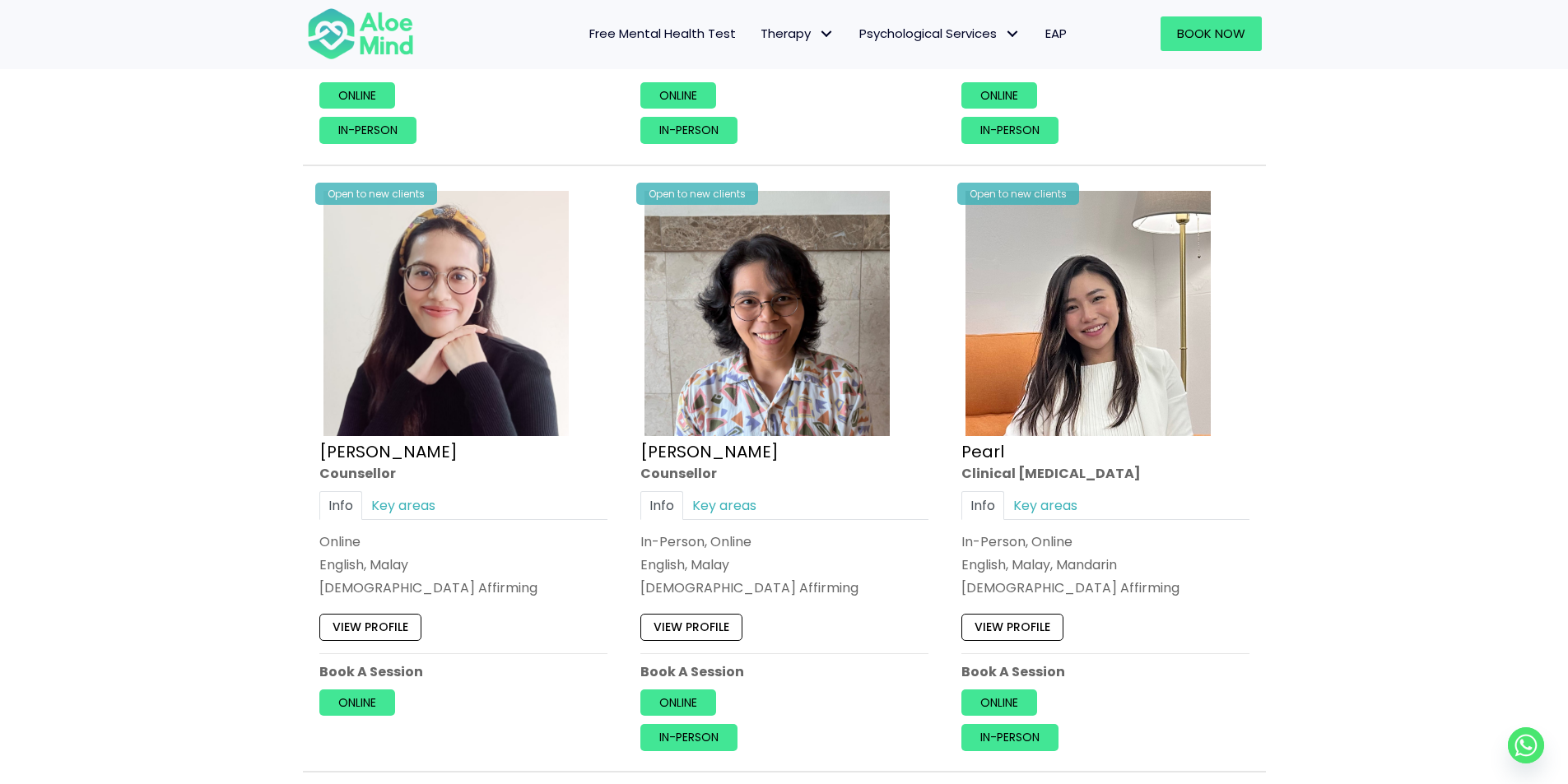
scroll to position [3796, 0]
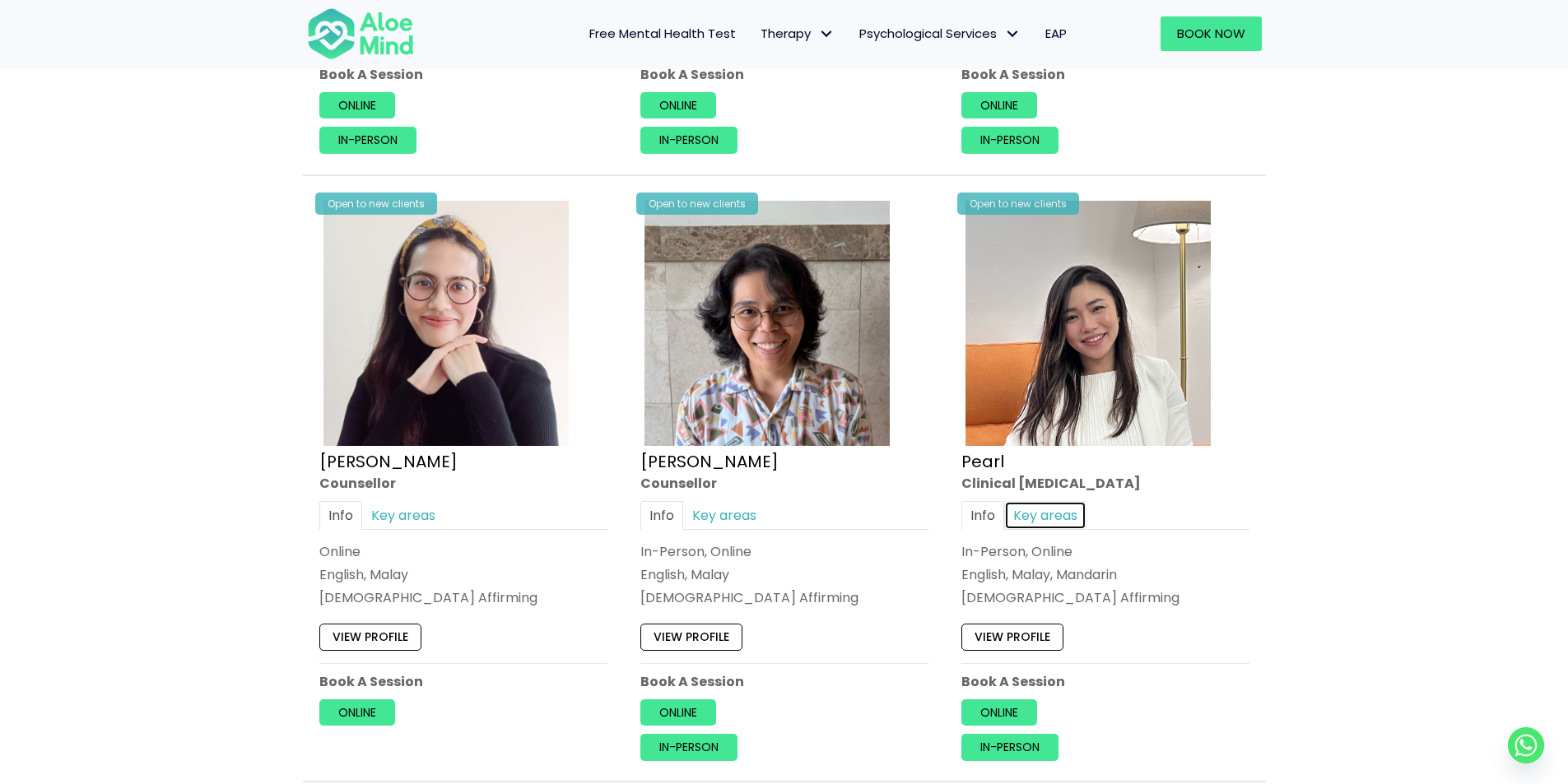
click at [1074, 514] on link "Key areas" at bounding box center [1045, 515] width 82 height 29
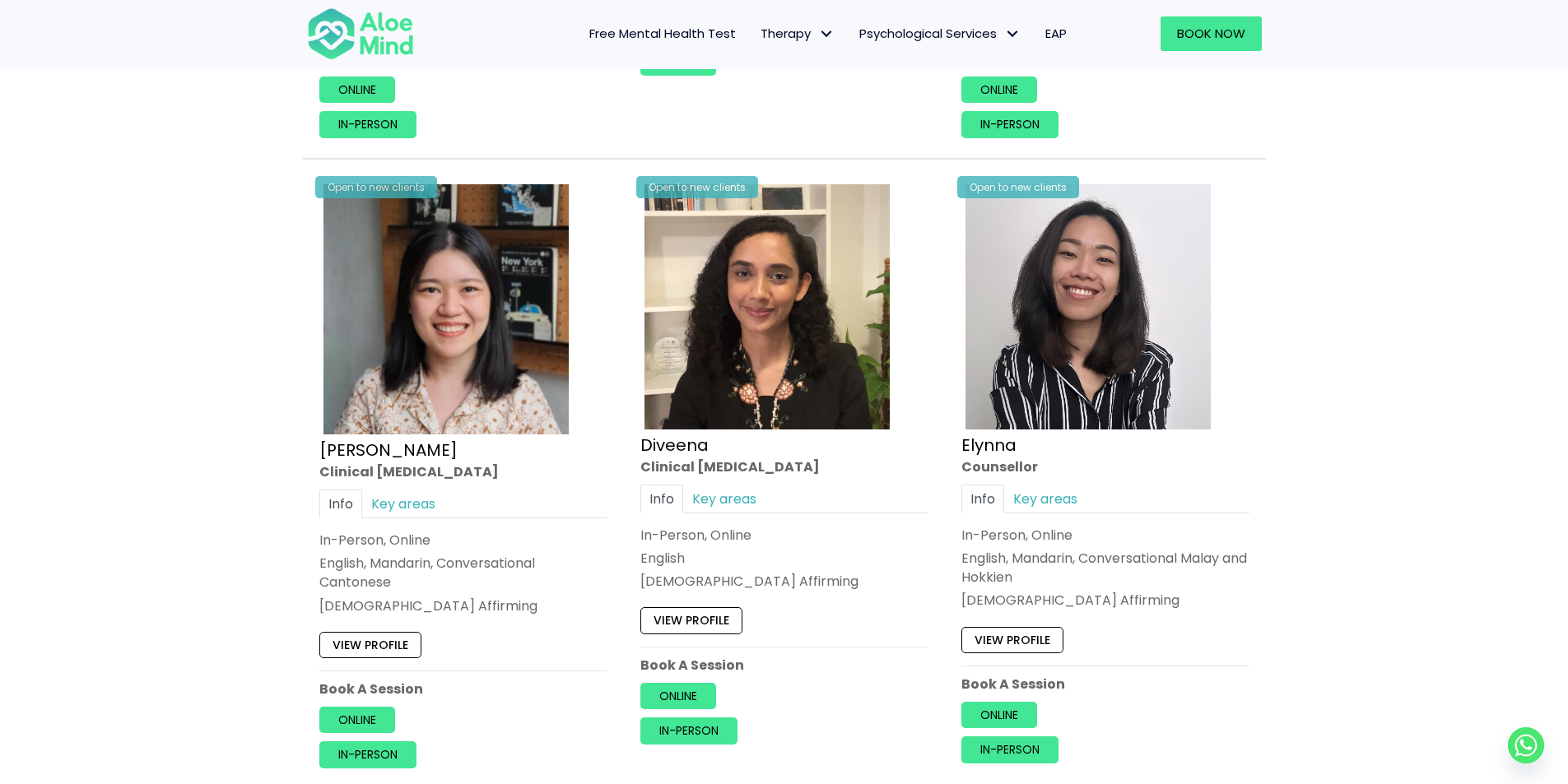
scroll to position [1985, 0]
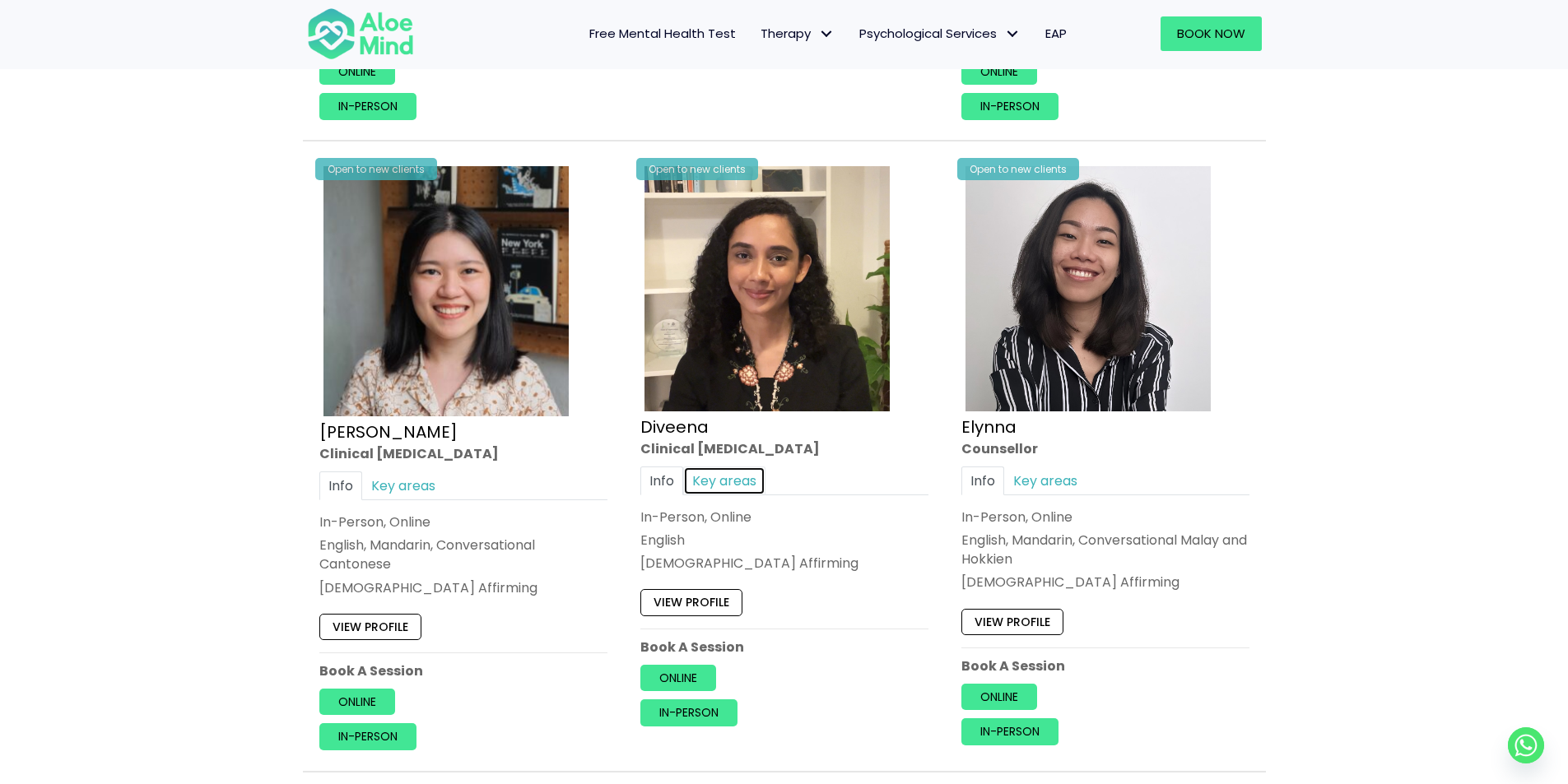
click at [745, 479] on link "Key areas" at bounding box center [724, 481] width 82 height 29
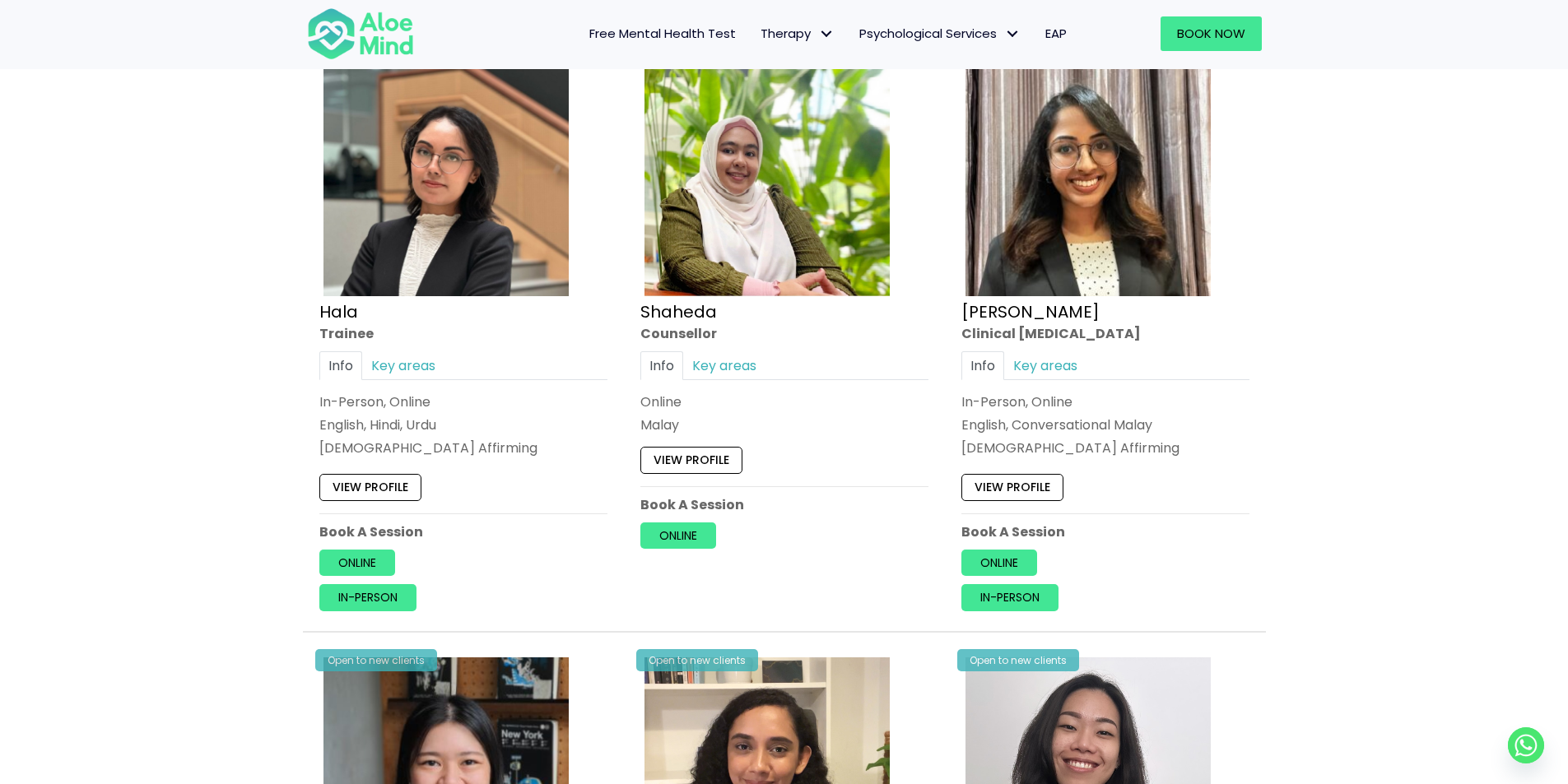
scroll to position [1409, 0]
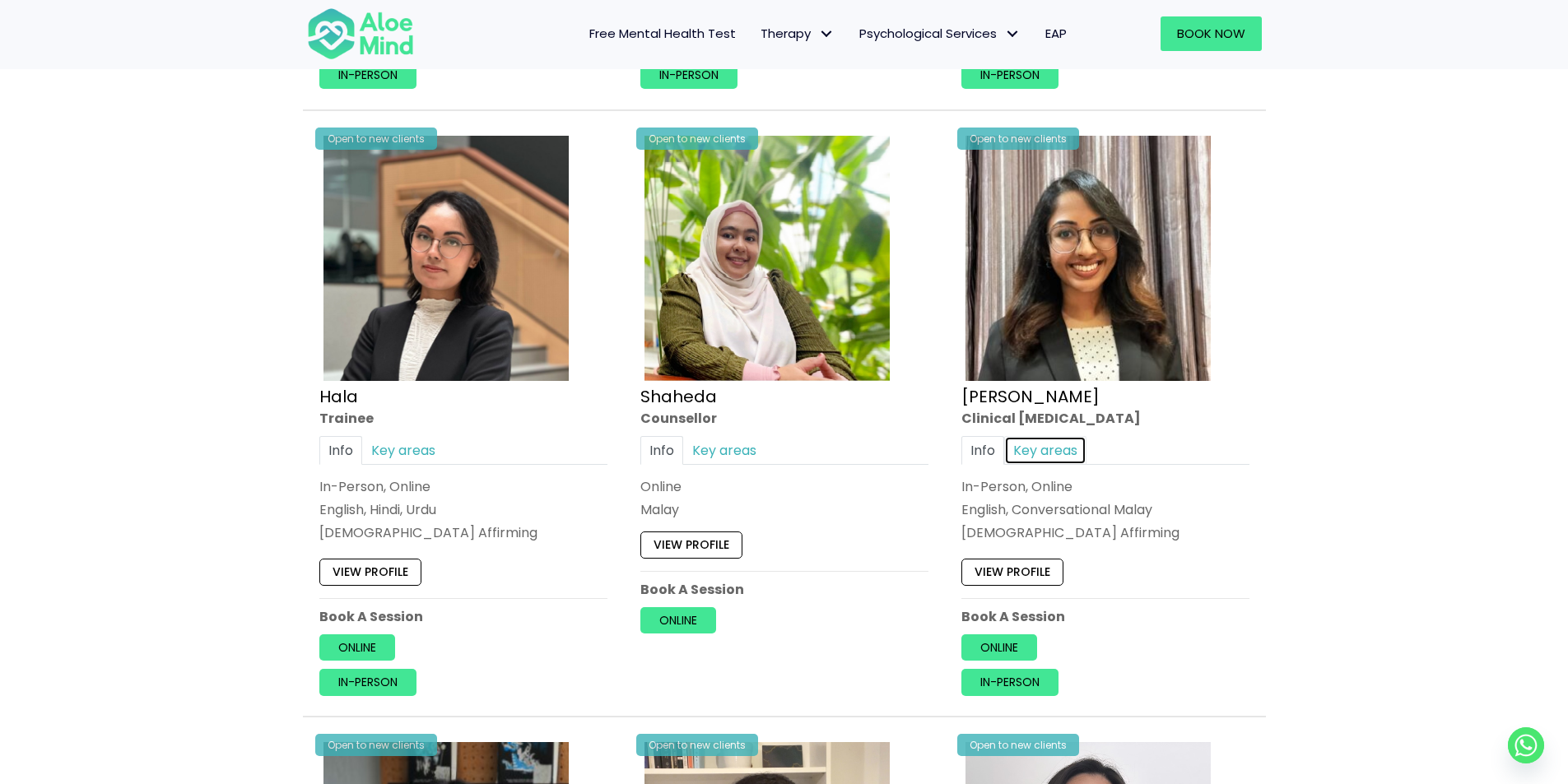
click at [1031, 453] on link "Key areas" at bounding box center [1045, 449] width 82 height 29
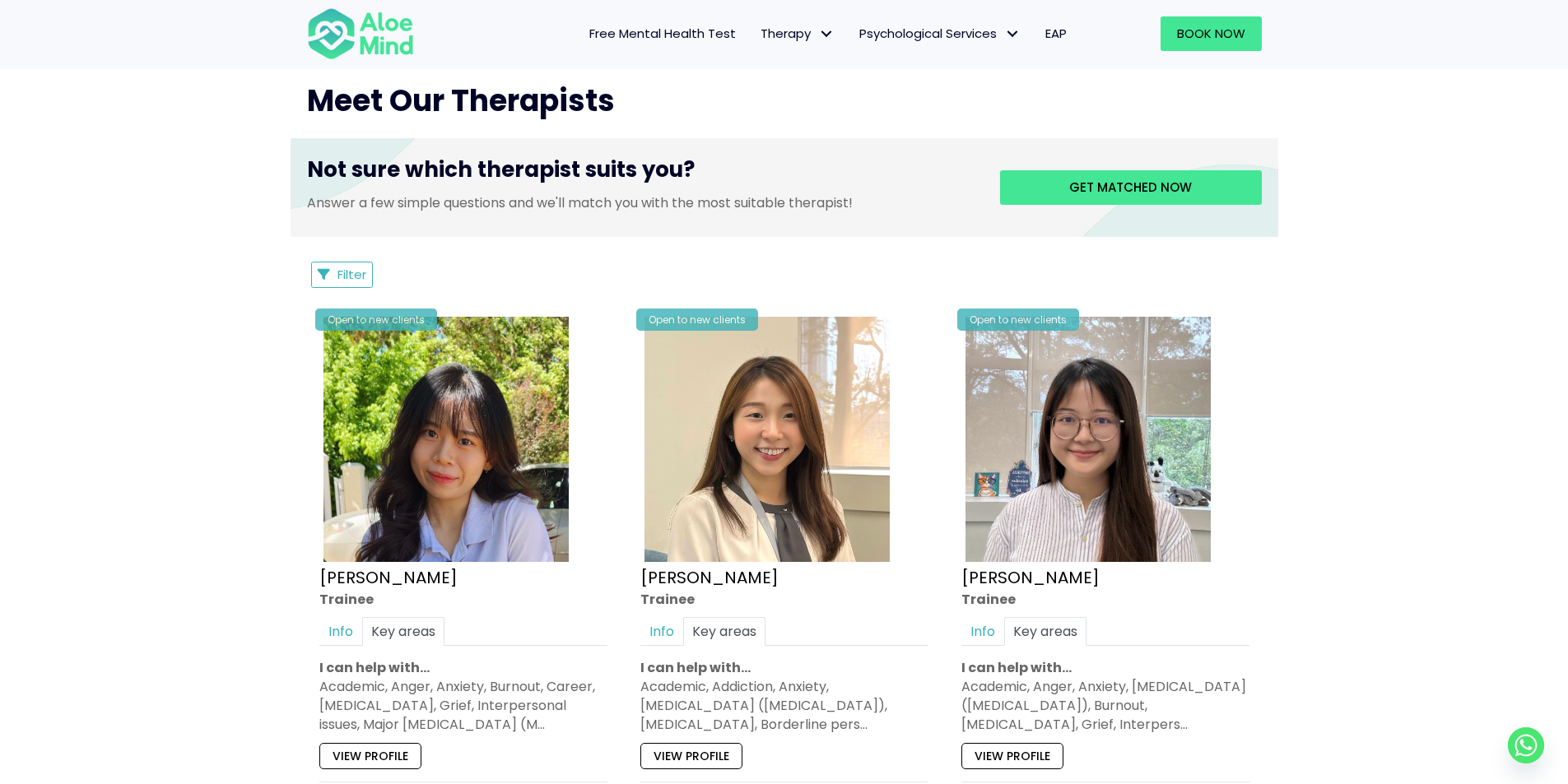
scroll to position [586, 0]
